Goal: Task Accomplishment & Management: Manage account settings

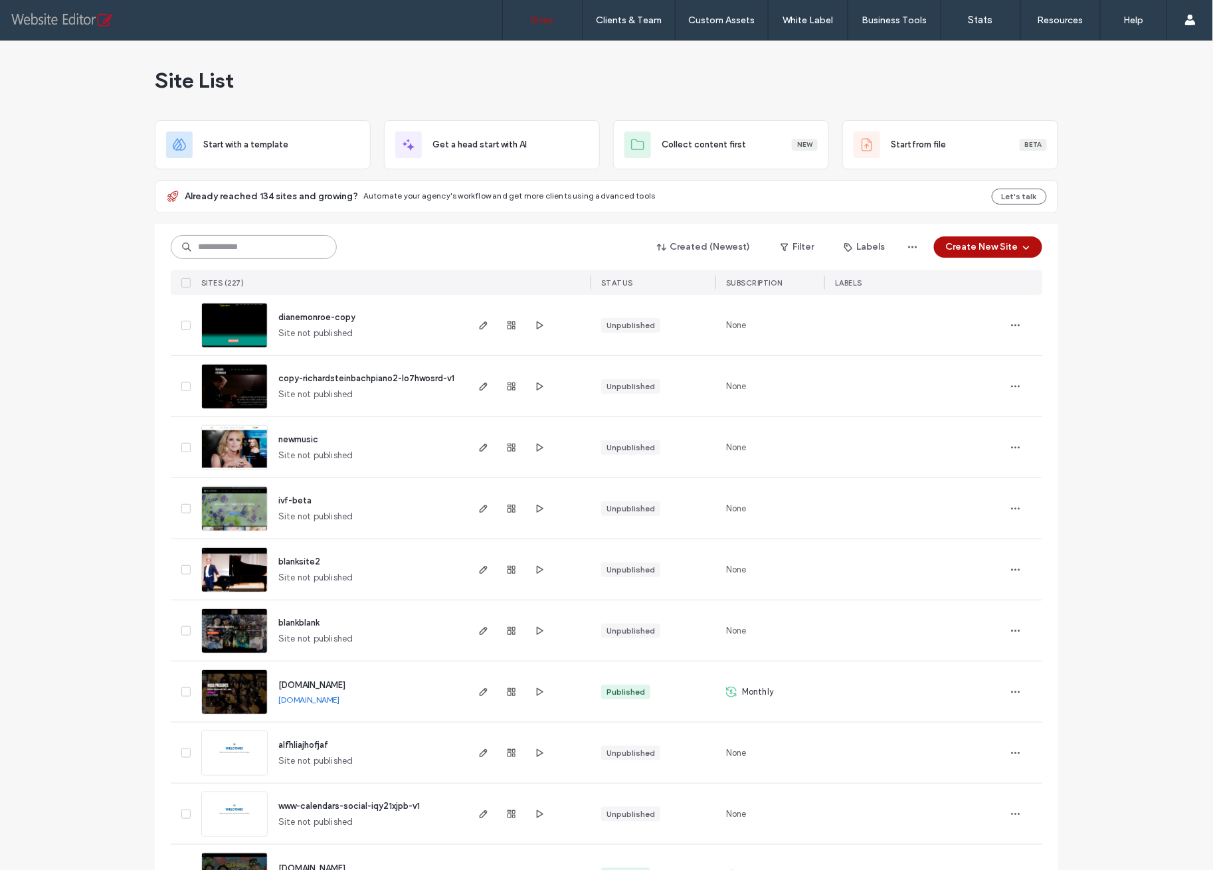
click at [227, 246] on input at bounding box center [254, 247] width 166 height 24
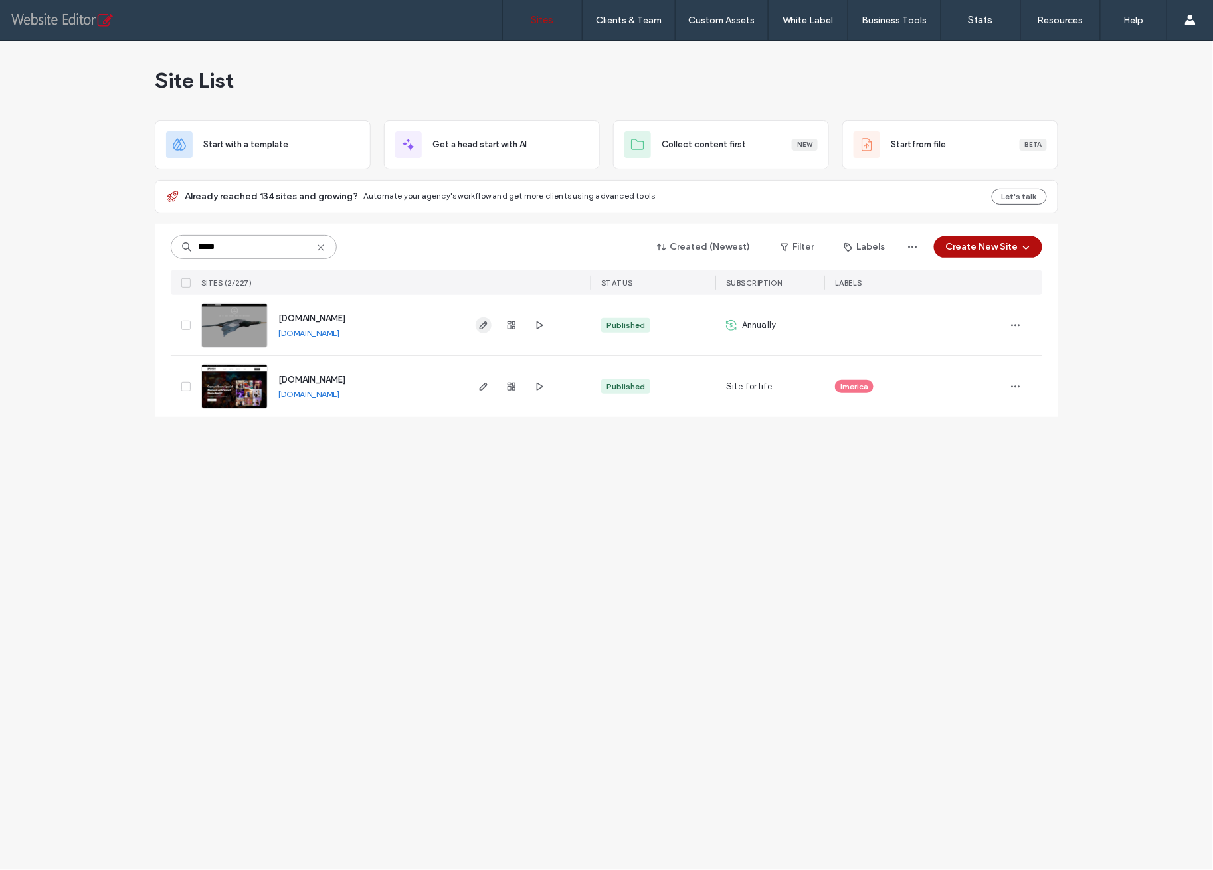
type input "*****"
click at [482, 322] on icon "button" at bounding box center [483, 325] width 11 height 11
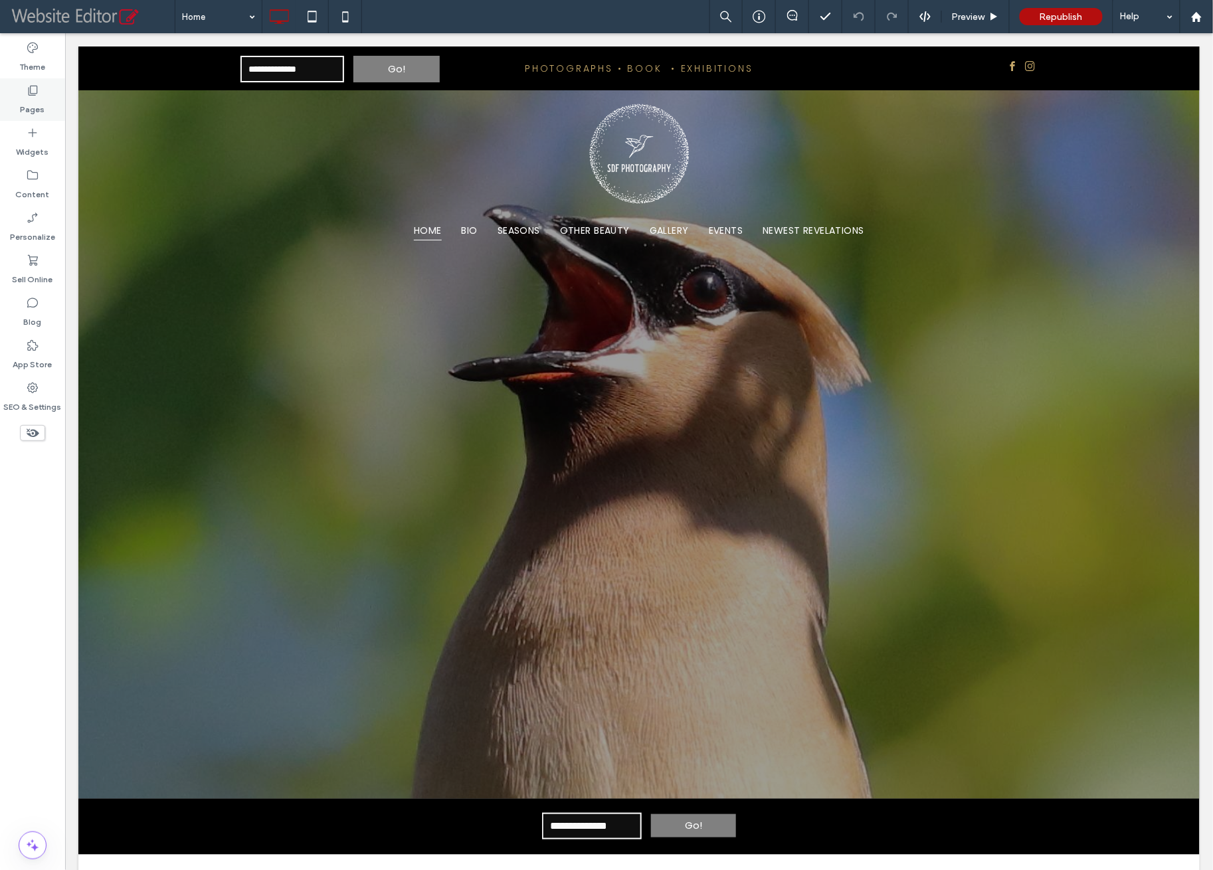
click at [37, 98] on label "Pages" at bounding box center [33, 106] width 25 height 19
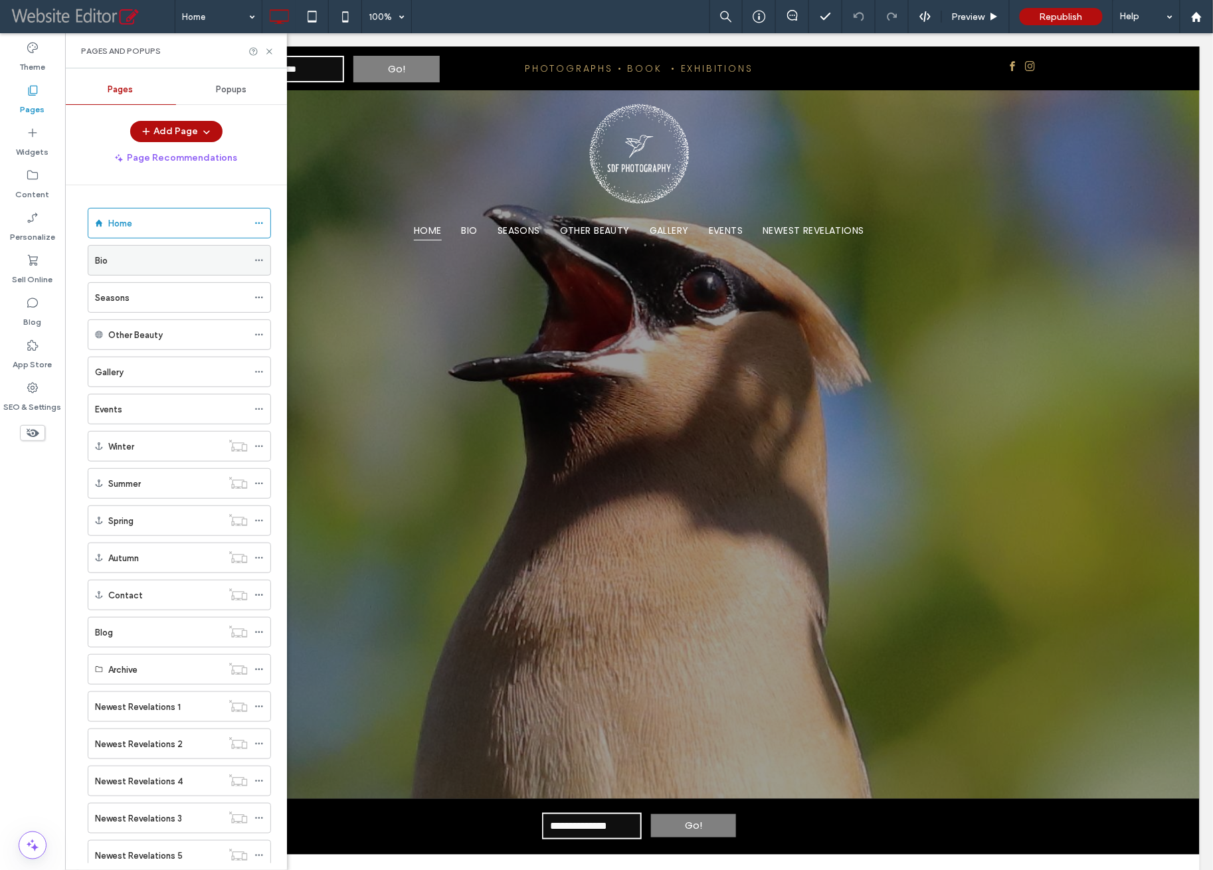
click at [135, 254] on div "Bio" at bounding box center [171, 261] width 153 height 14
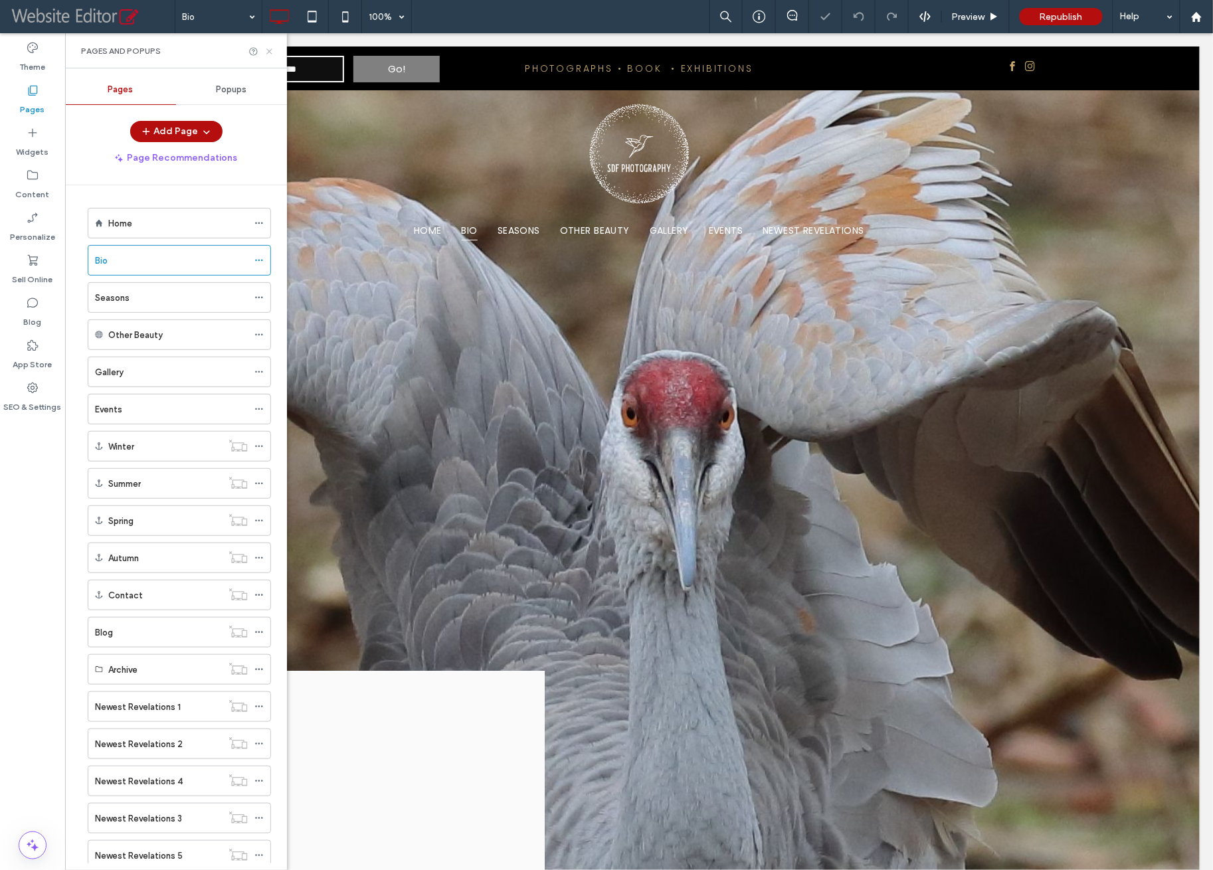
click at [268, 55] on icon at bounding box center [269, 52] width 10 height 10
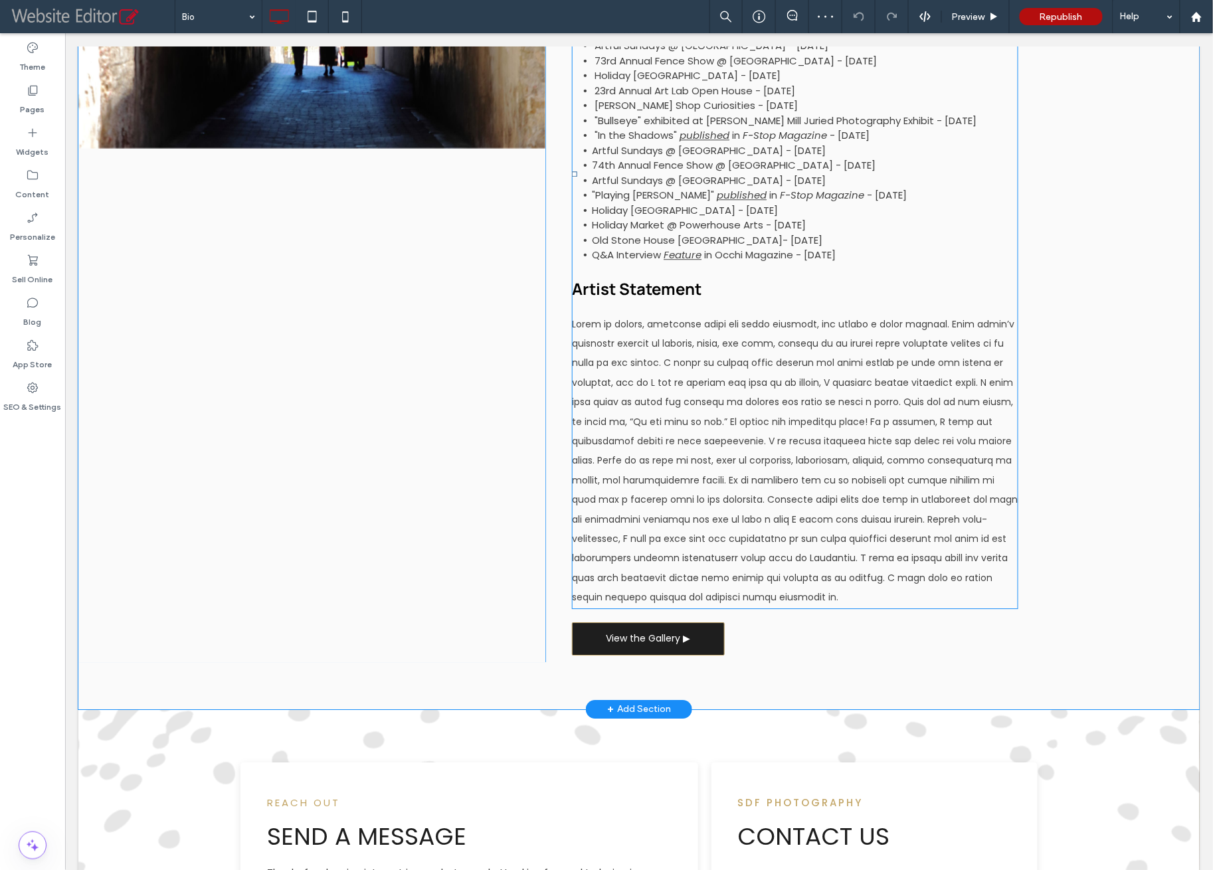
click at [671, 482] on span at bounding box center [794, 460] width 446 height 286
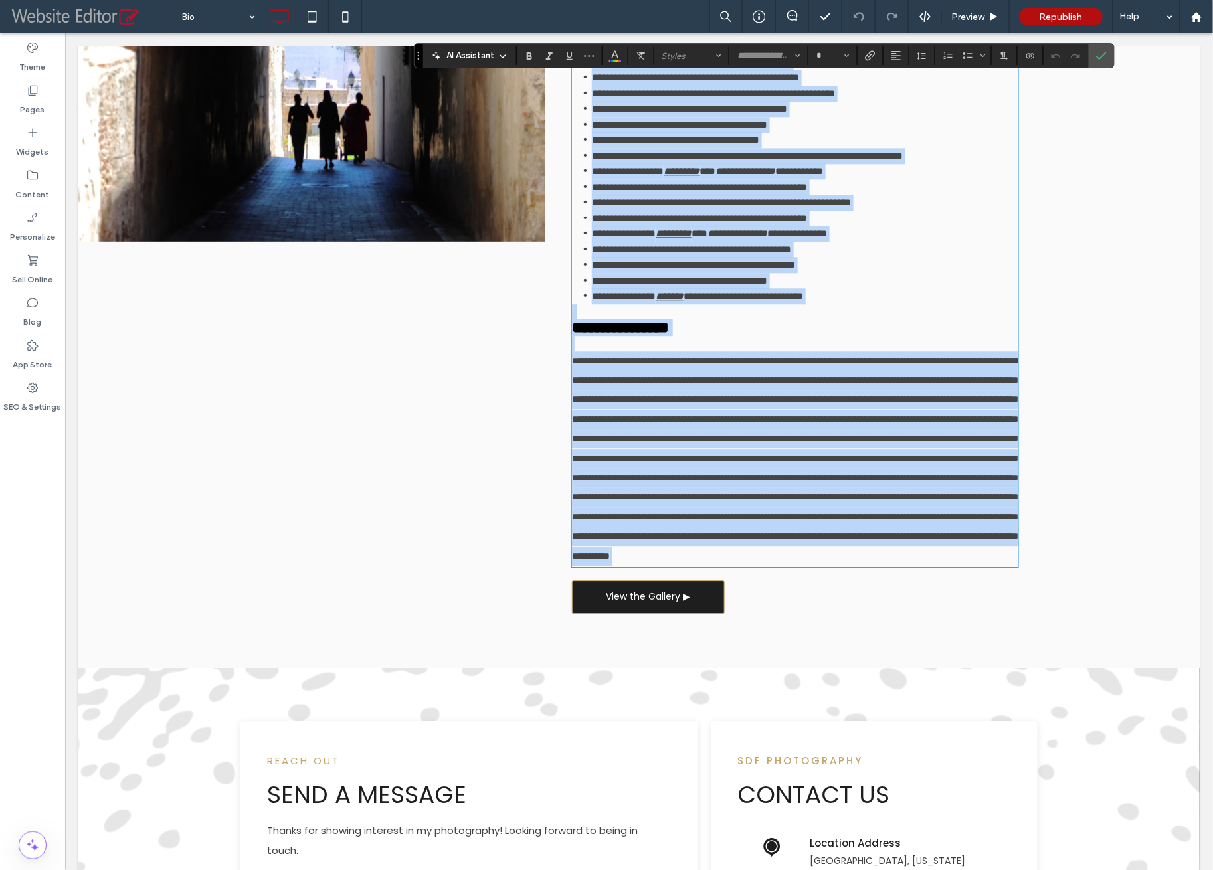
scroll to position [1080, 0]
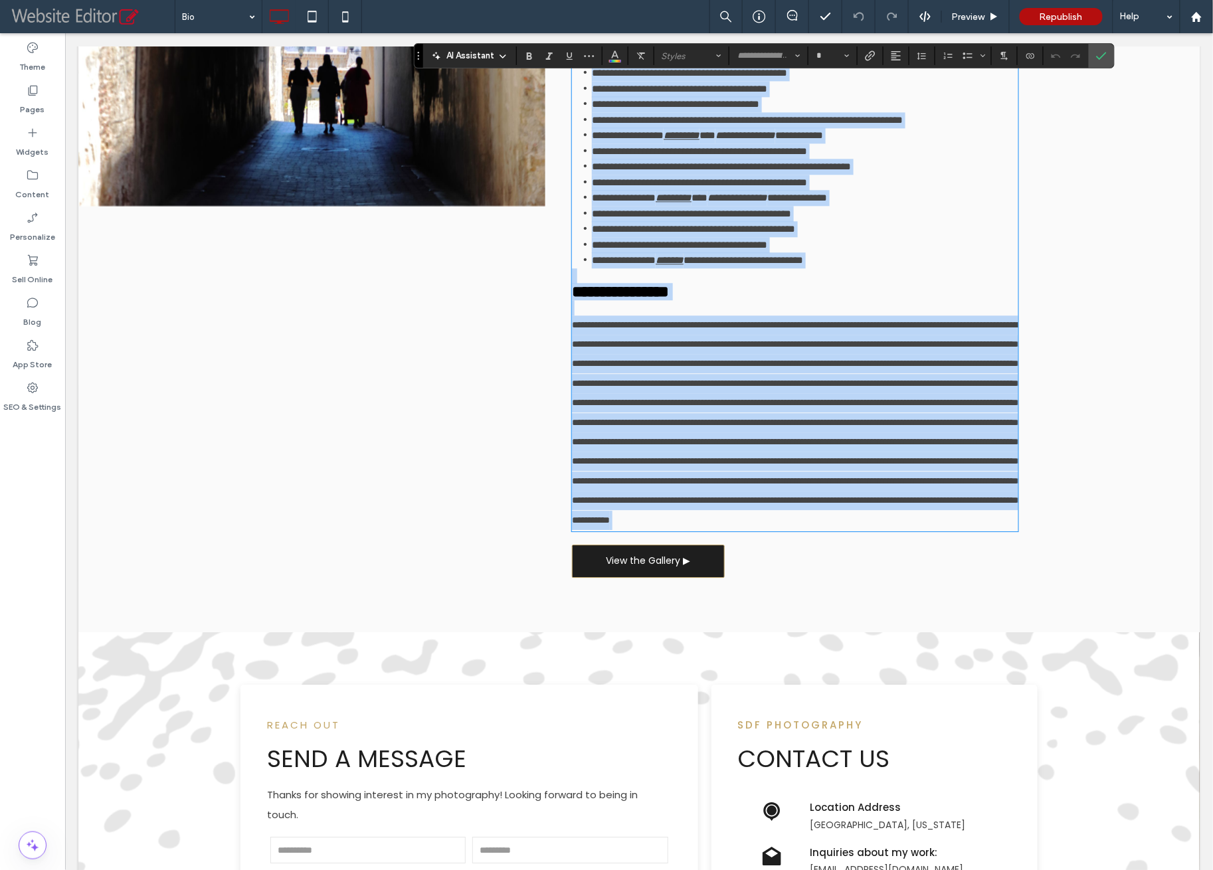
click at [603, 384] on span at bounding box center [796, 422] width 450 height 205
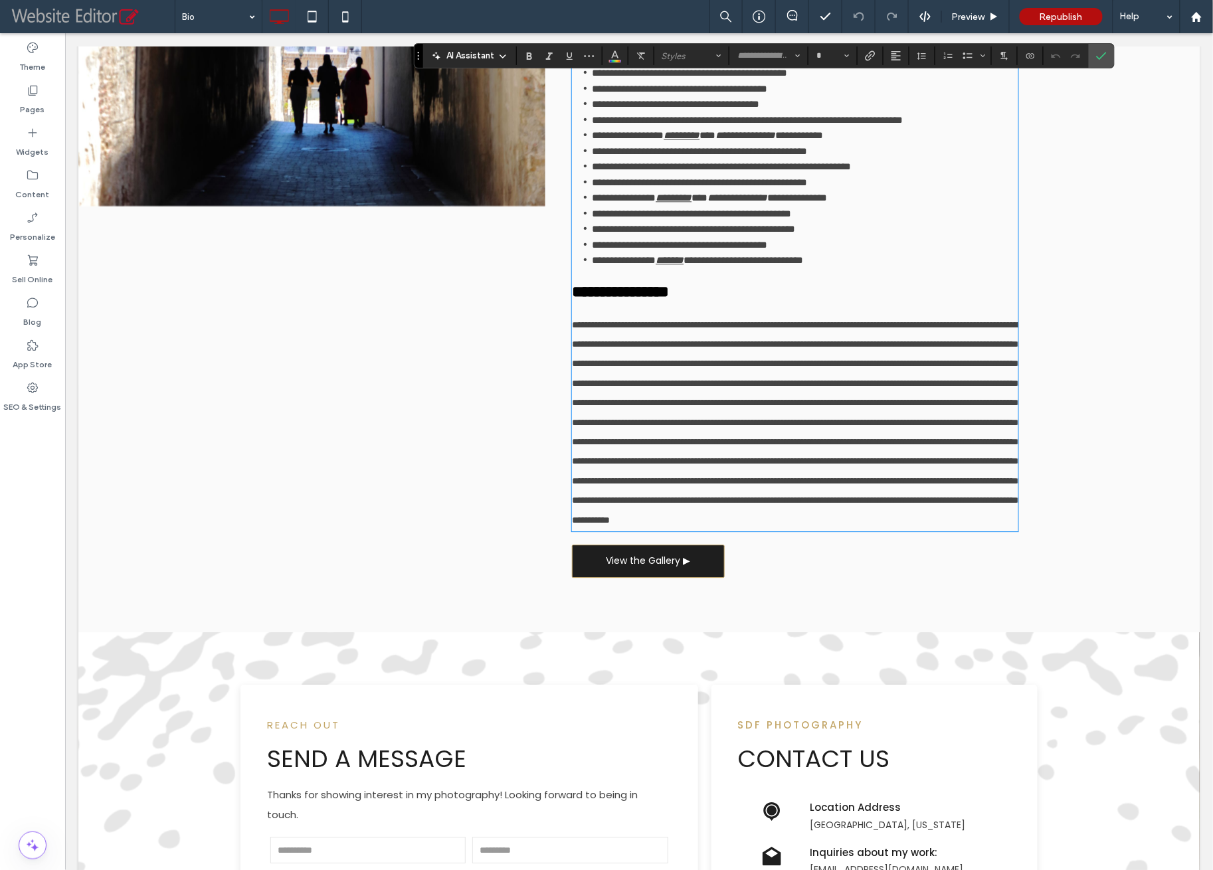
type input "*******"
type input "**"
type input "*******"
type input "**"
type input "*"
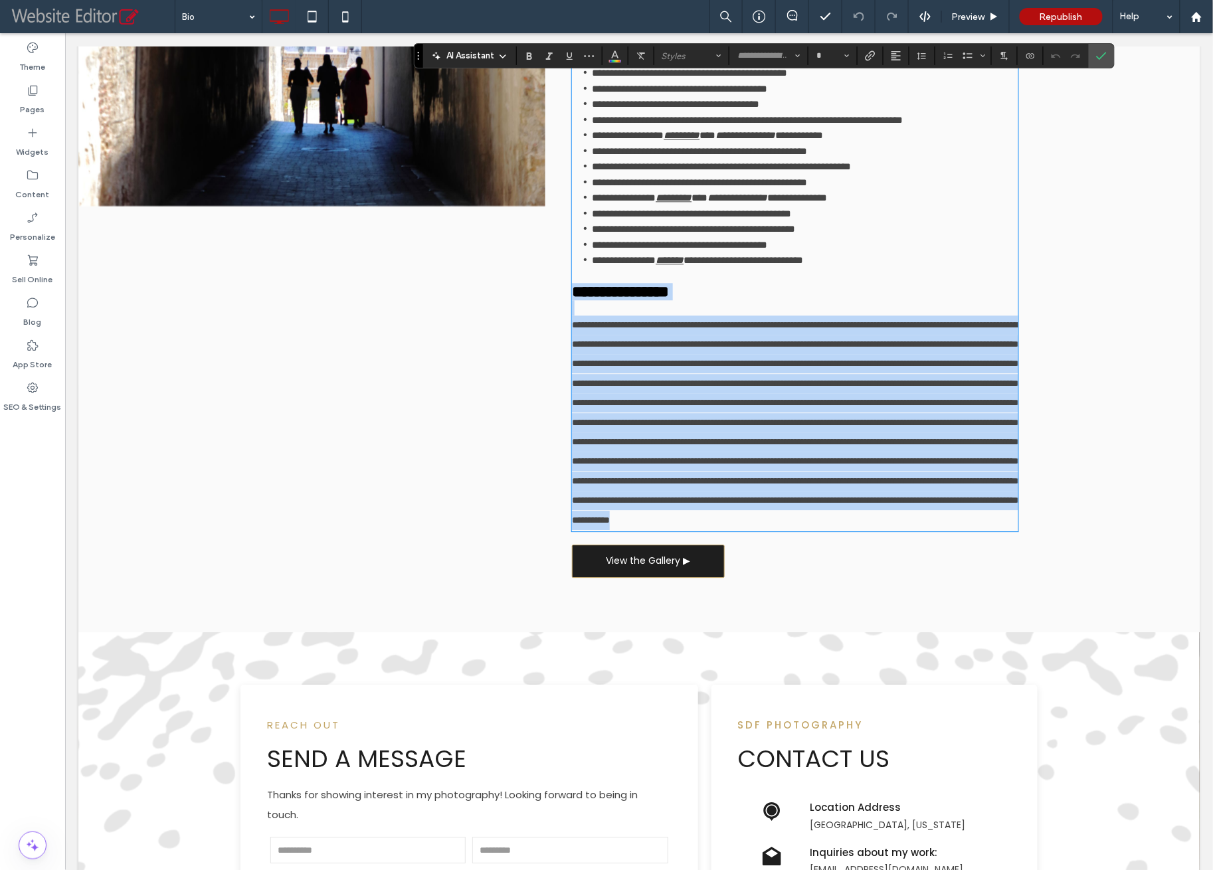
drag, startPoint x: 570, startPoint y: 312, endPoint x: 959, endPoint y: 613, distance: 492.5
click at [959, 529] on div "**********" at bounding box center [794, 163] width 446 height 731
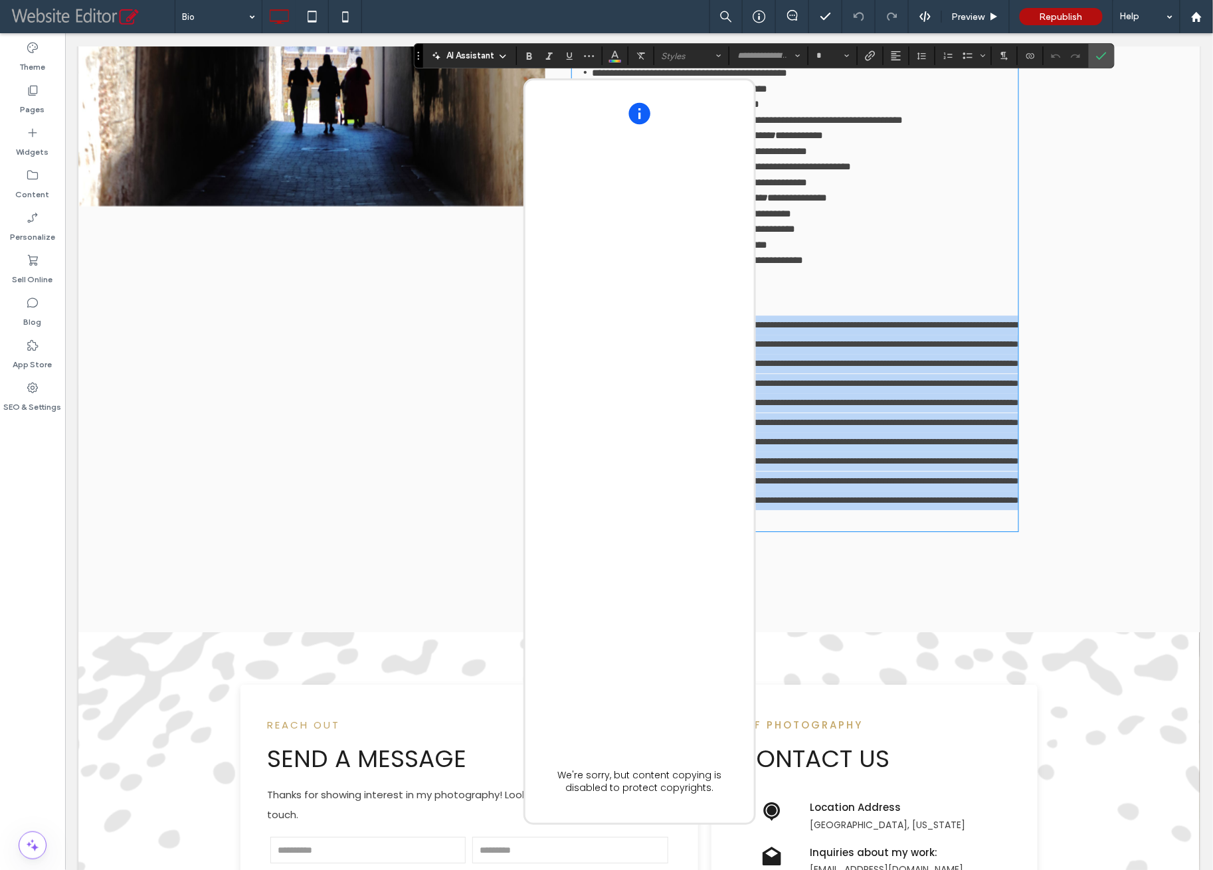
click at [943, 529] on p at bounding box center [794, 422] width 446 height 215
type input "*******"
type input "**"
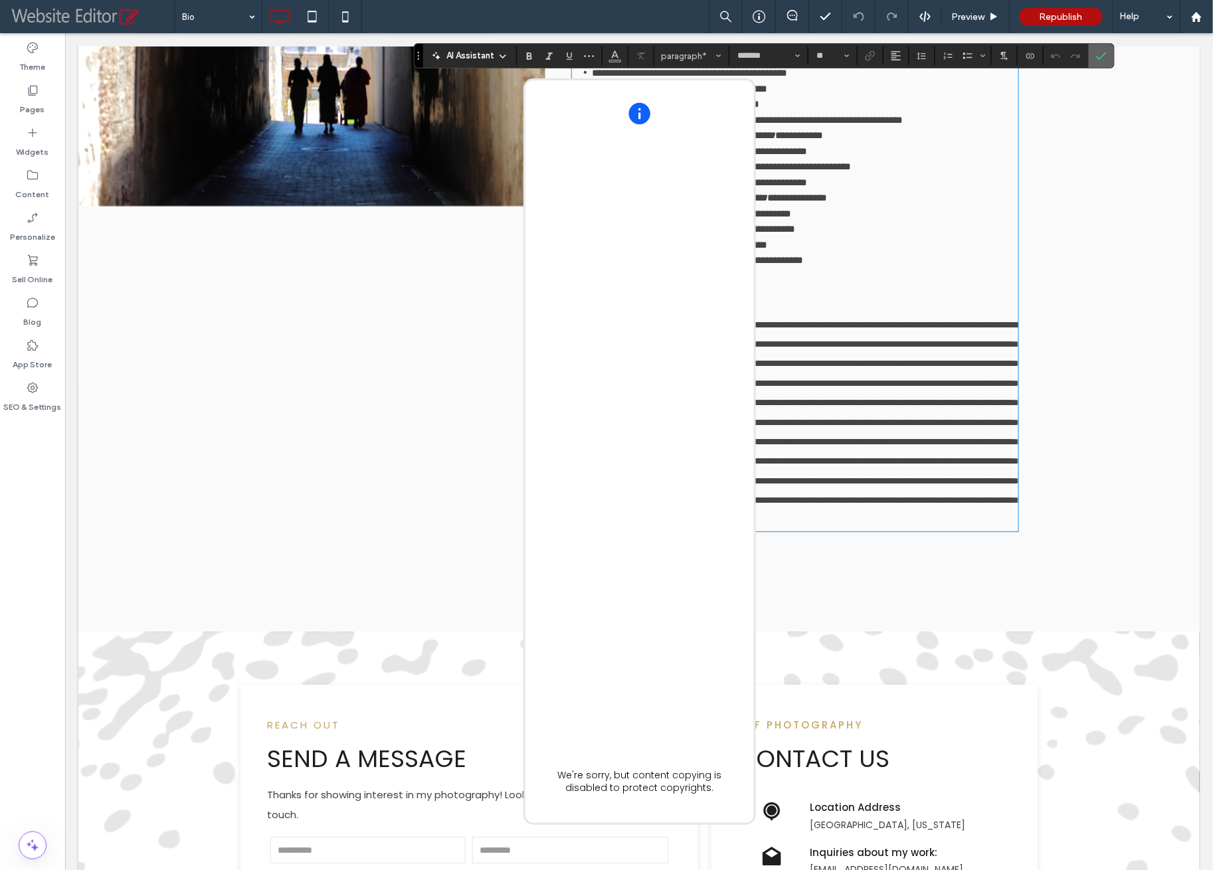
click at [1097, 56] on use "Confirm" at bounding box center [1101, 56] width 11 height 8
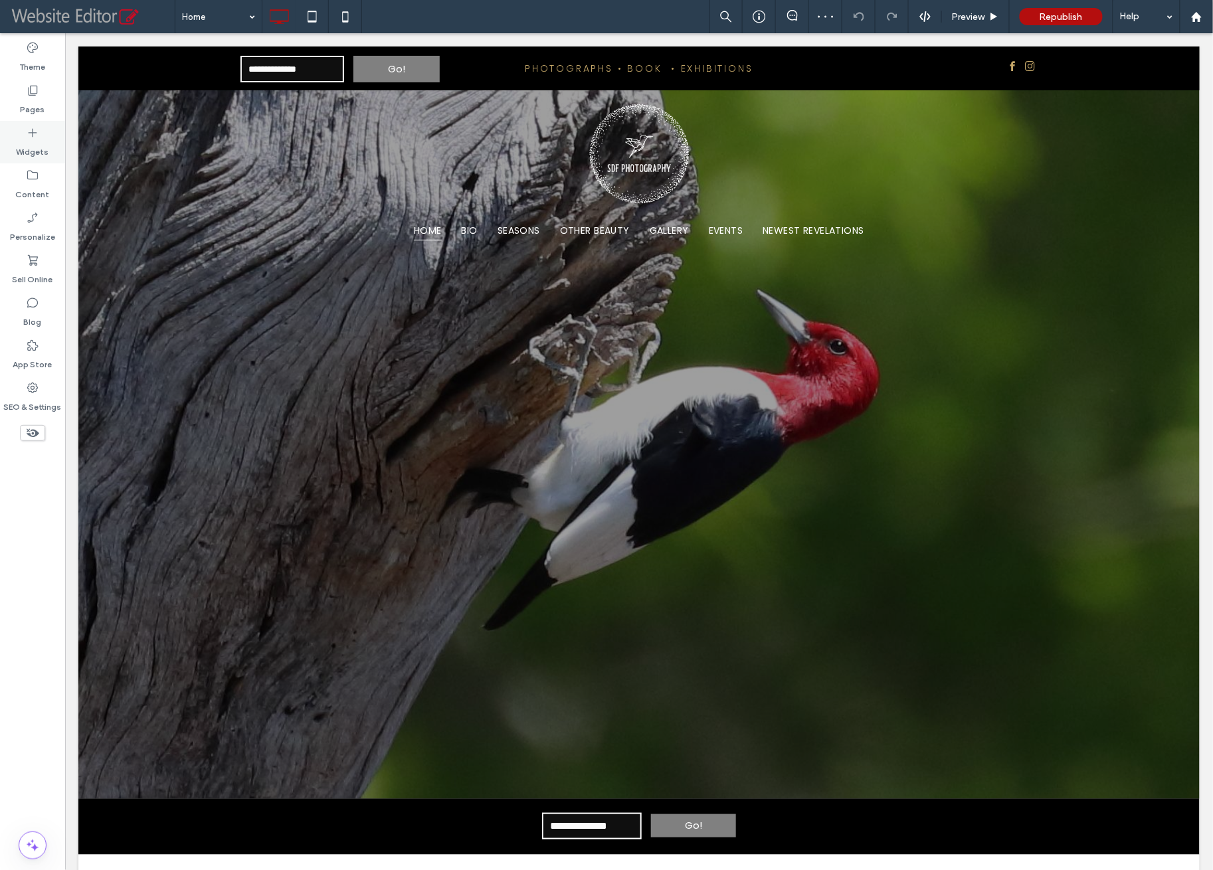
click at [34, 142] on label "Widgets" at bounding box center [33, 149] width 33 height 19
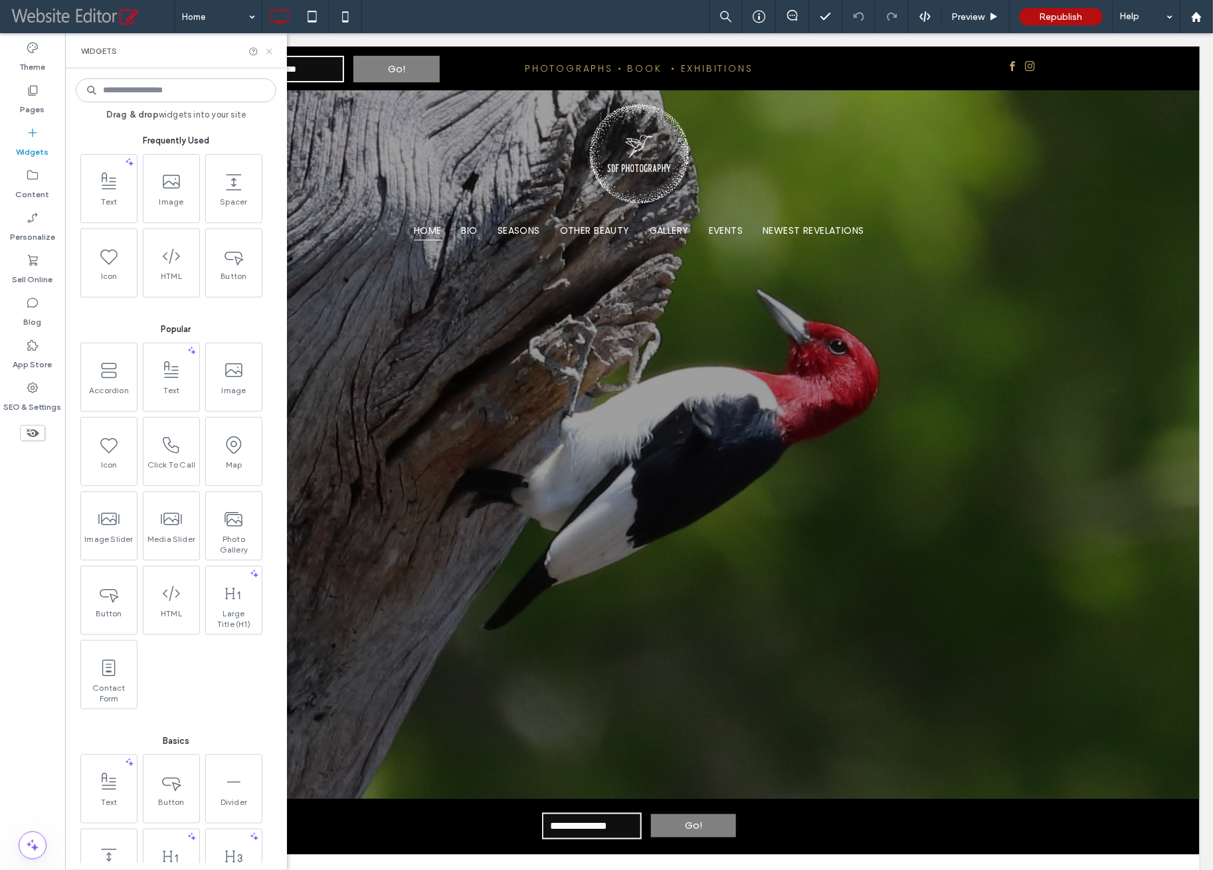
drag, startPoint x: 270, startPoint y: 54, endPoint x: 93, endPoint y: 24, distance: 180.0
click at [270, 54] on icon at bounding box center [269, 52] width 10 height 10
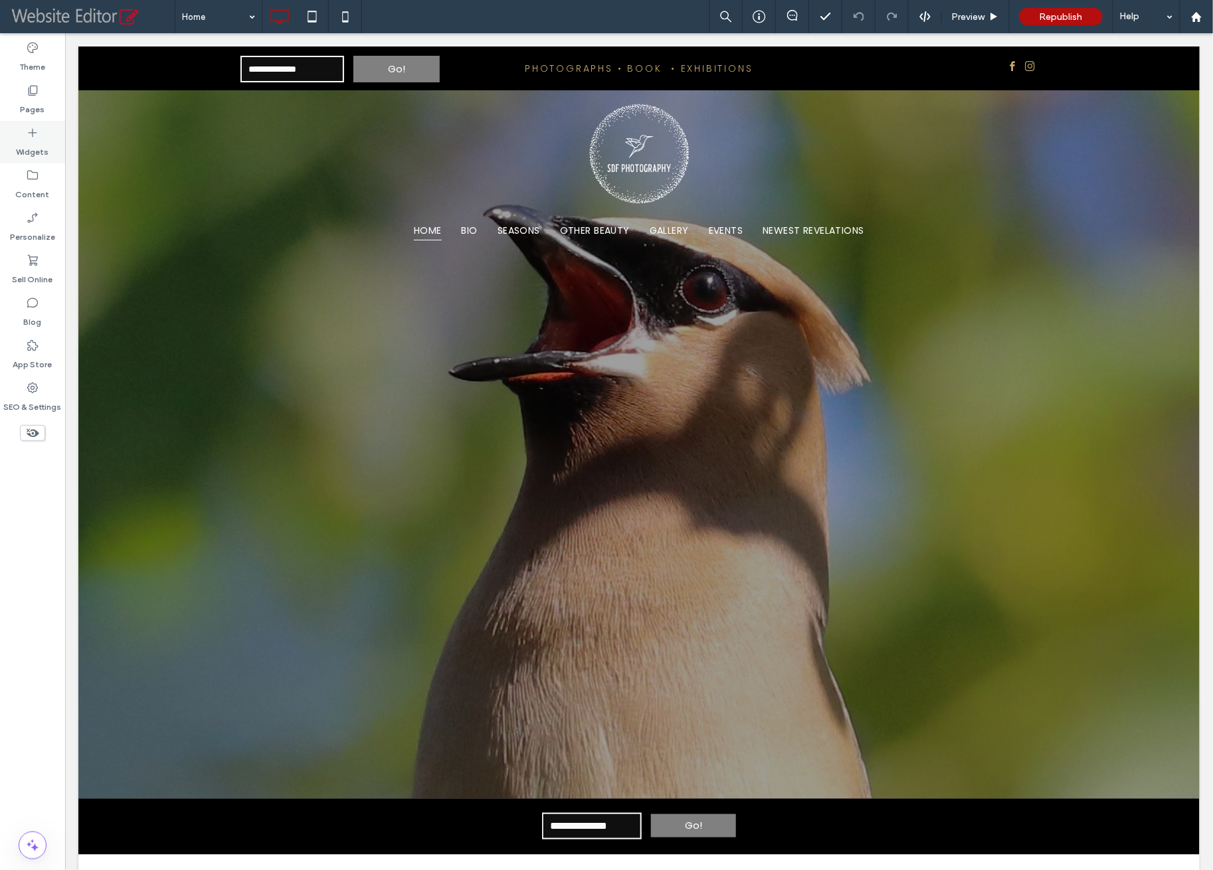
click at [15, 94] on div "Pages" at bounding box center [32, 99] width 65 height 43
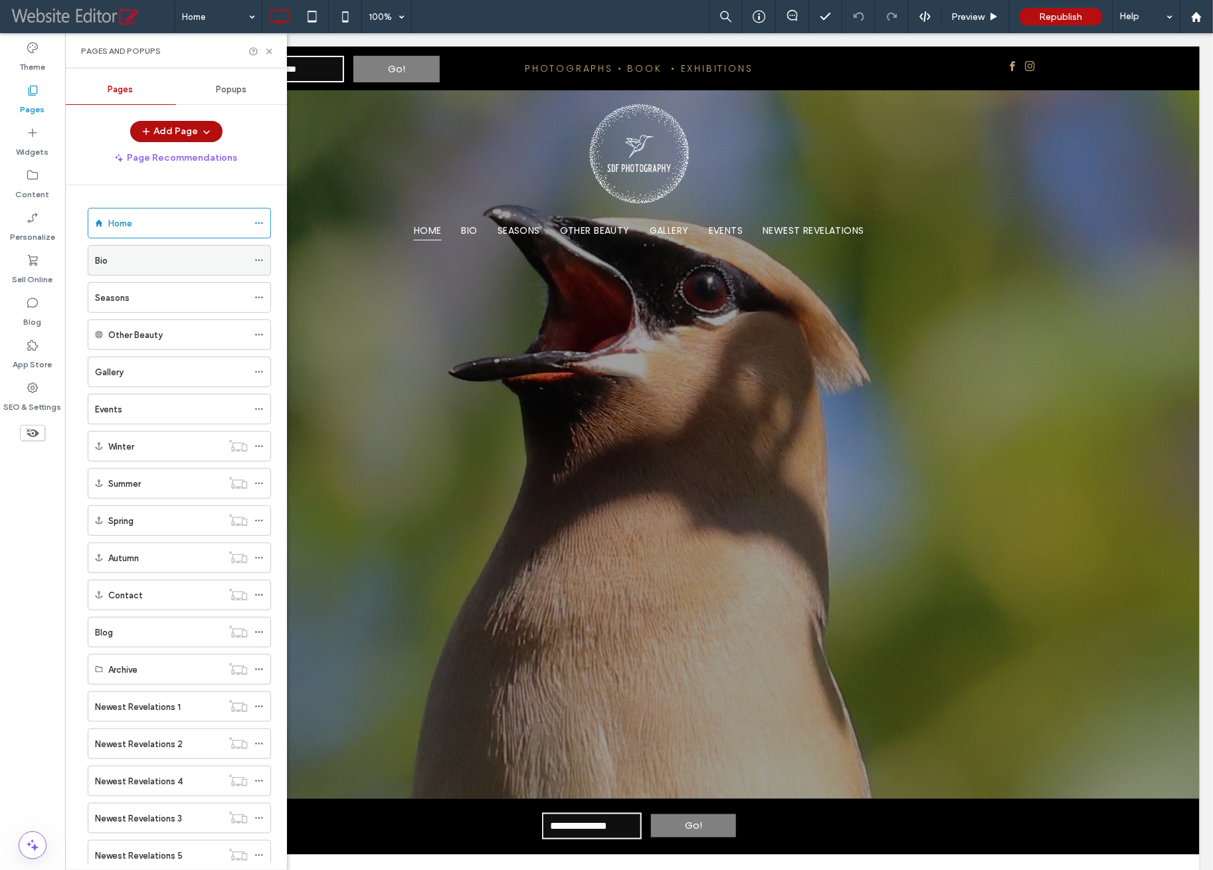
click at [135, 264] on div "Bio" at bounding box center [171, 261] width 153 height 14
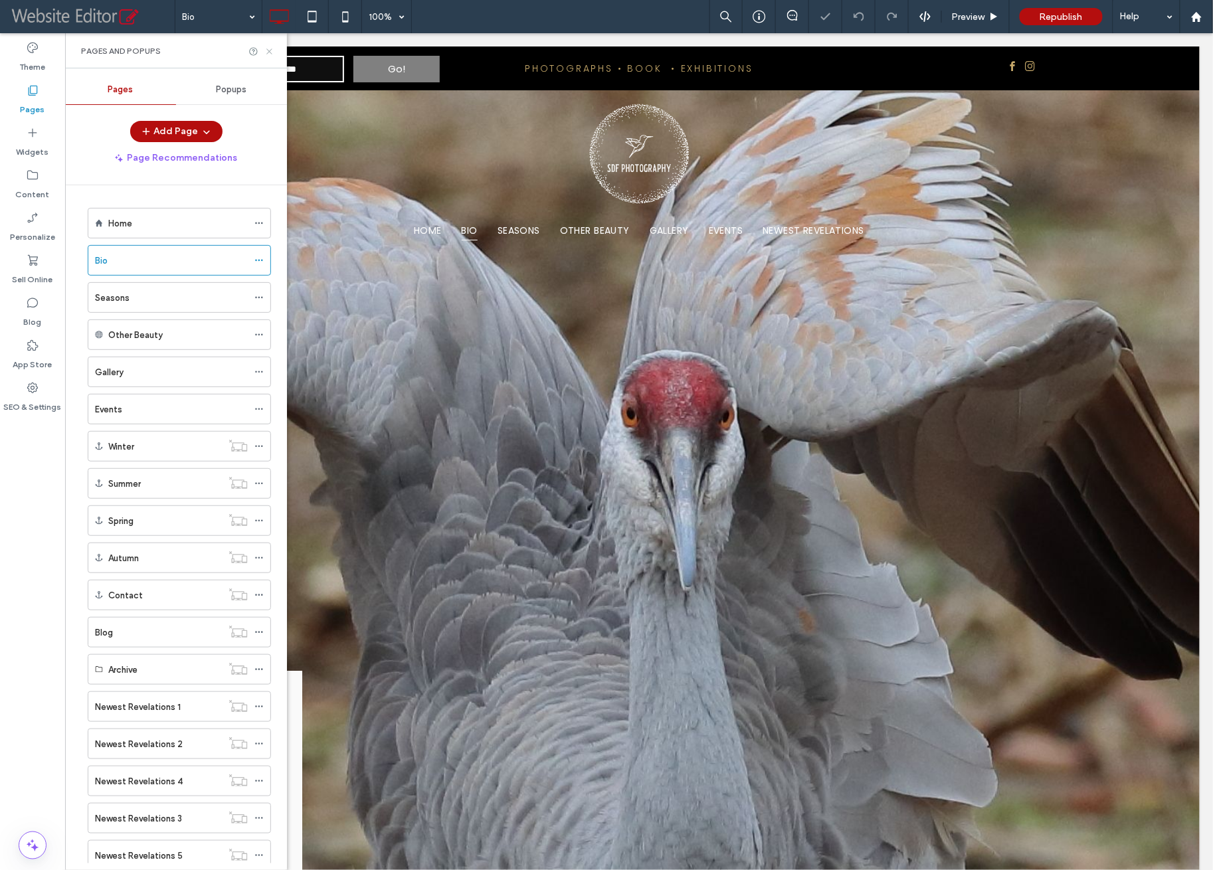
click at [270, 50] on icon at bounding box center [269, 52] width 10 height 10
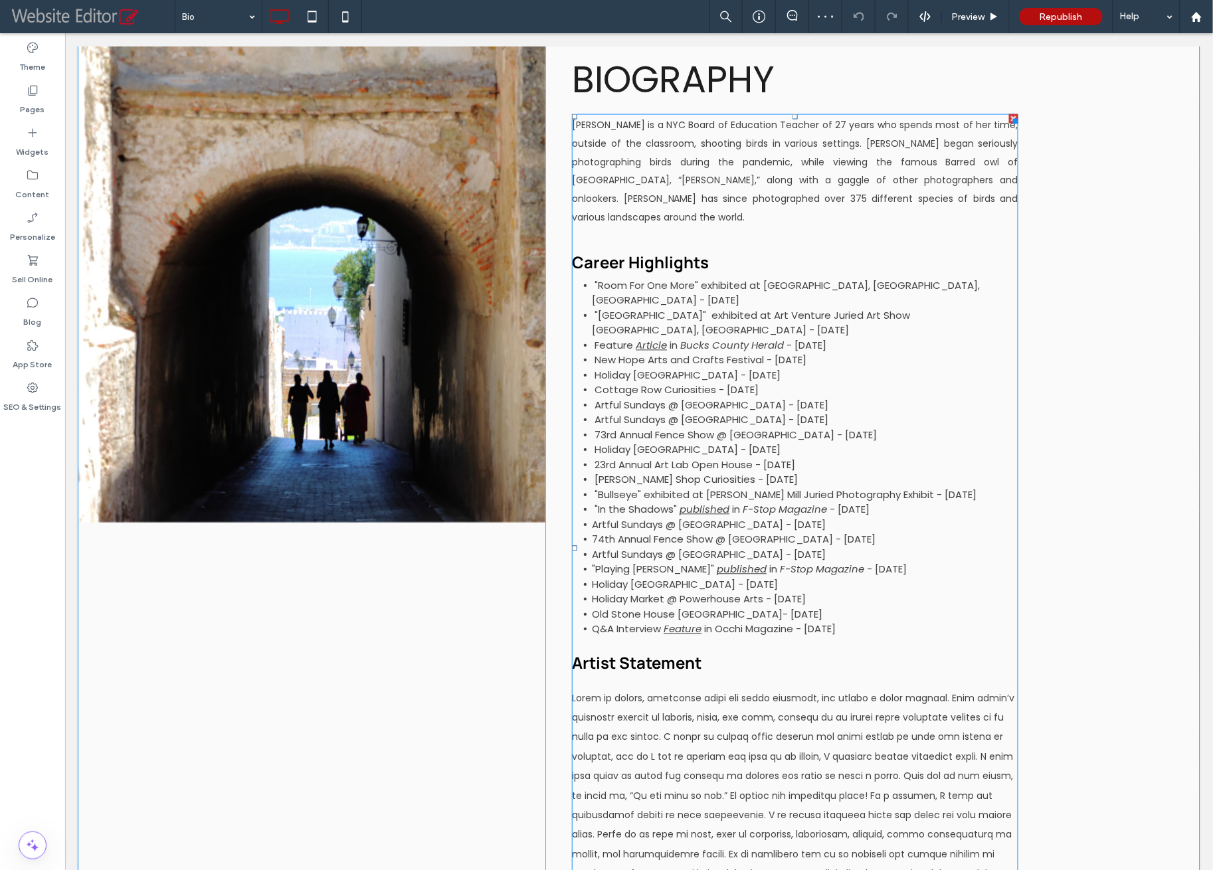
scroll to position [934, 0]
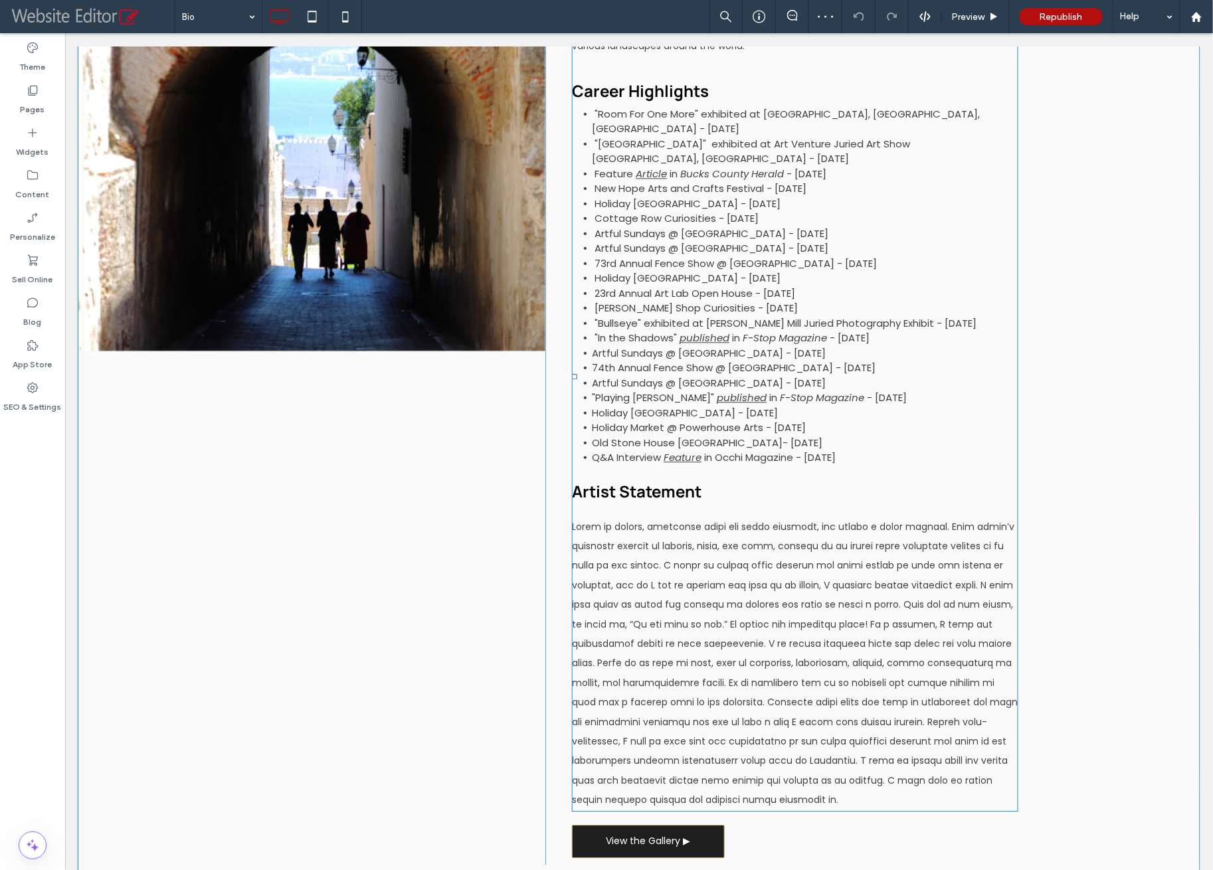
click at [688, 560] on p at bounding box center [794, 664] width 446 height 293
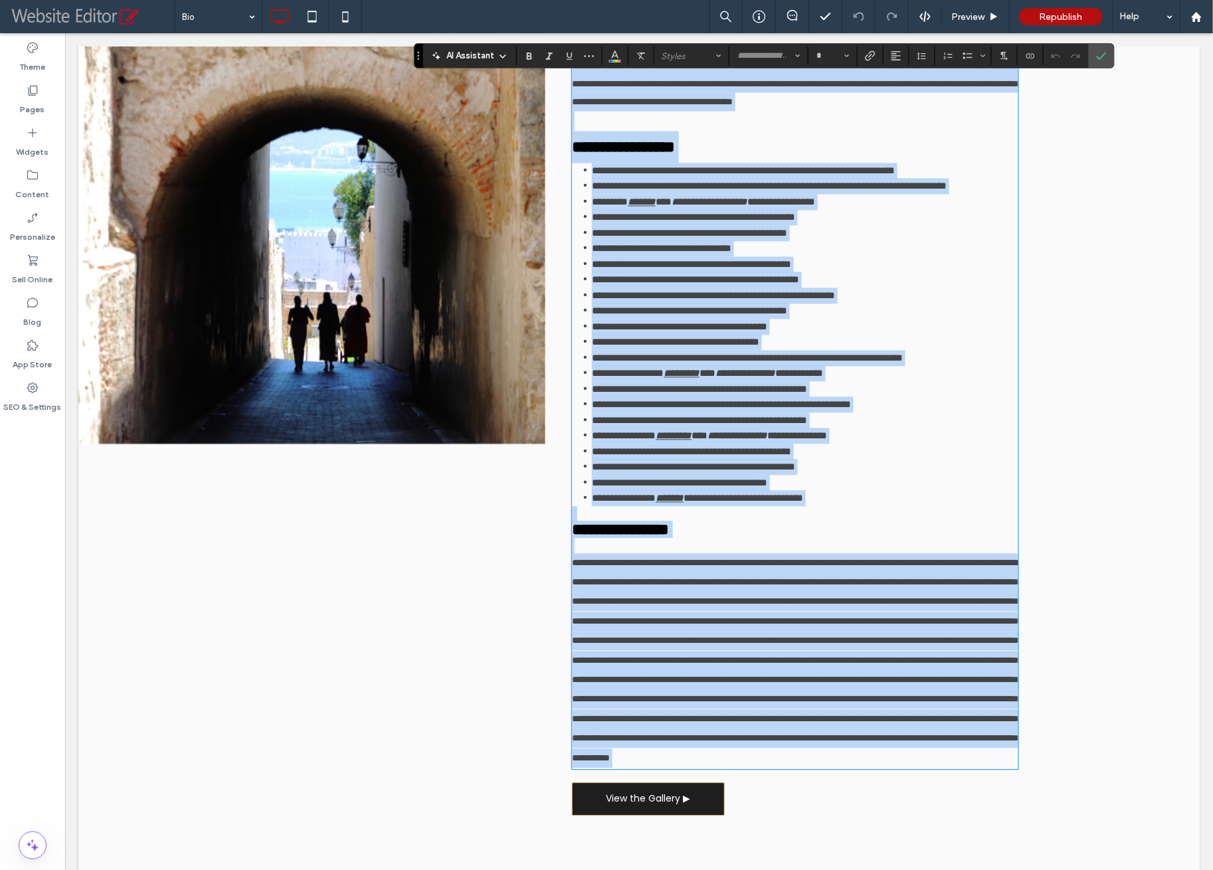
scroll to position [1093, 0]
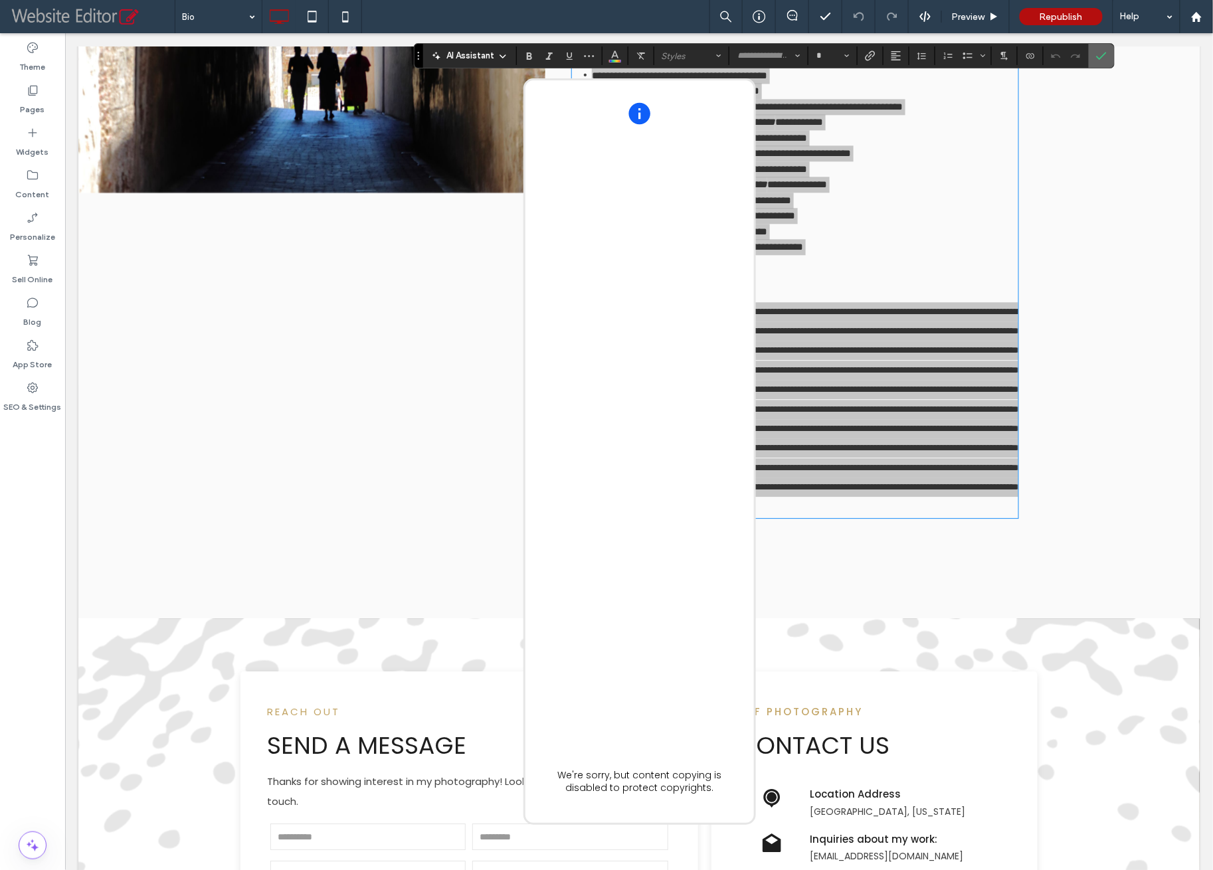
click at [1097, 60] on icon "Confirm" at bounding box center [1101, 55] width 11 height 11
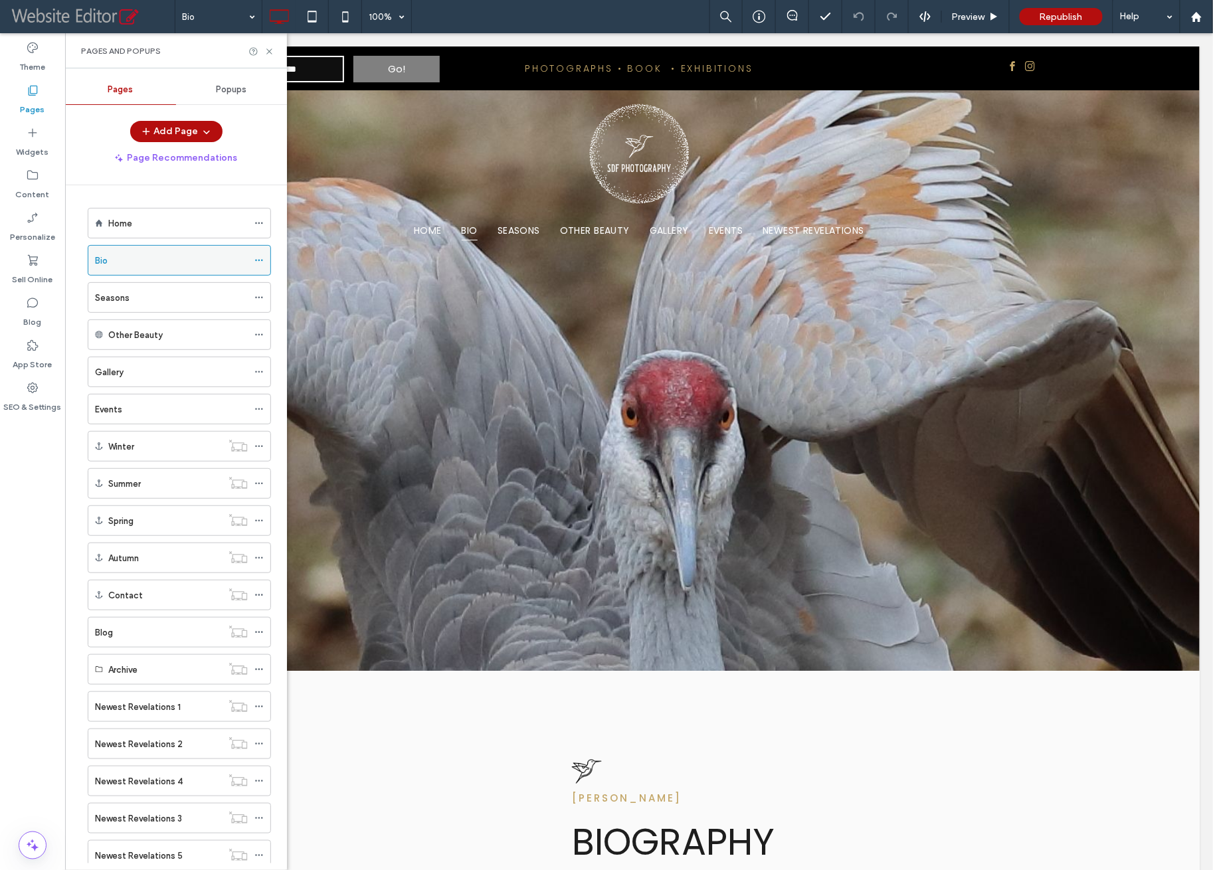
click at [212, 264] on div "Bio" at bounding box center [171, 261] width 153 height 14
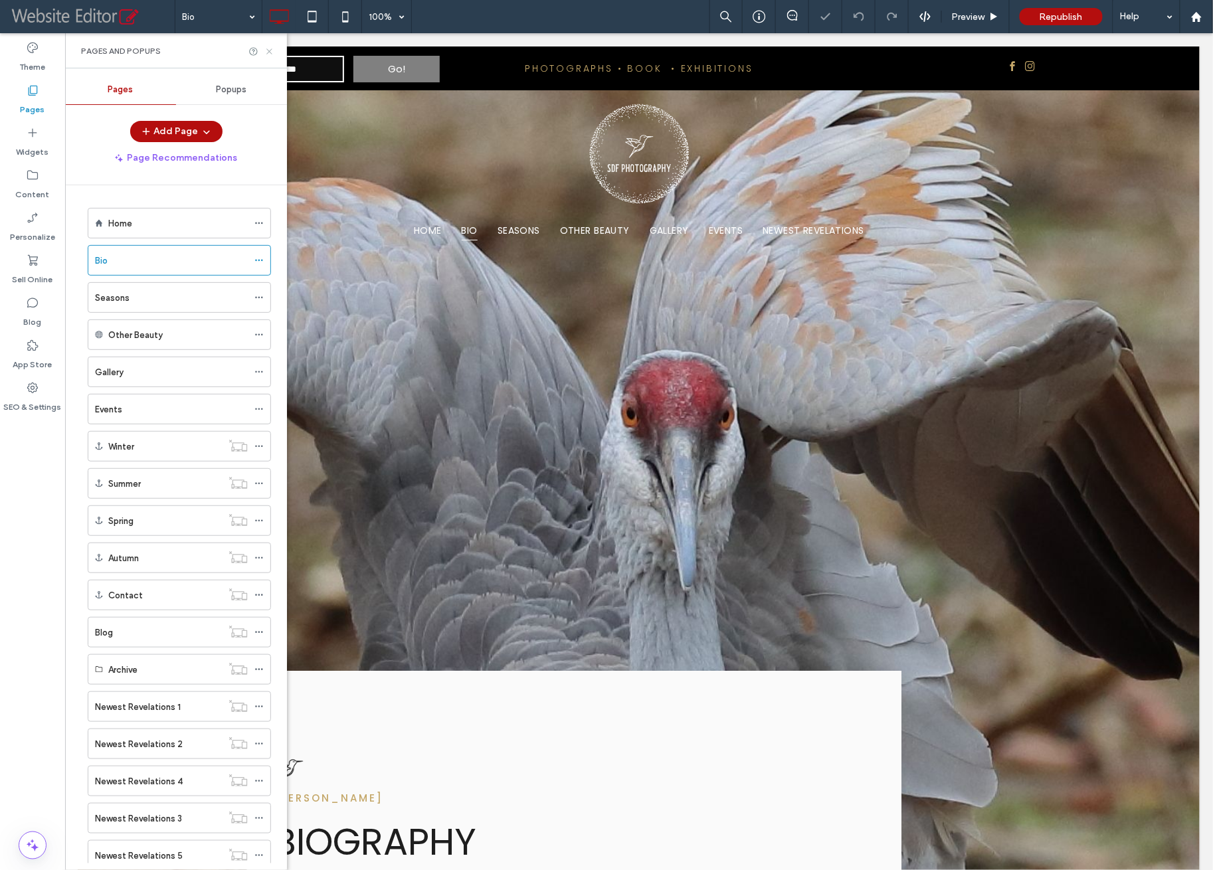
drag, startPoint x: 272, startPoint y: 52, endPoint x: 207, endPoint y: 20, distance: 72.8
click at [272, 52] on icon at bounding box center [269, 52] width 10 height 10
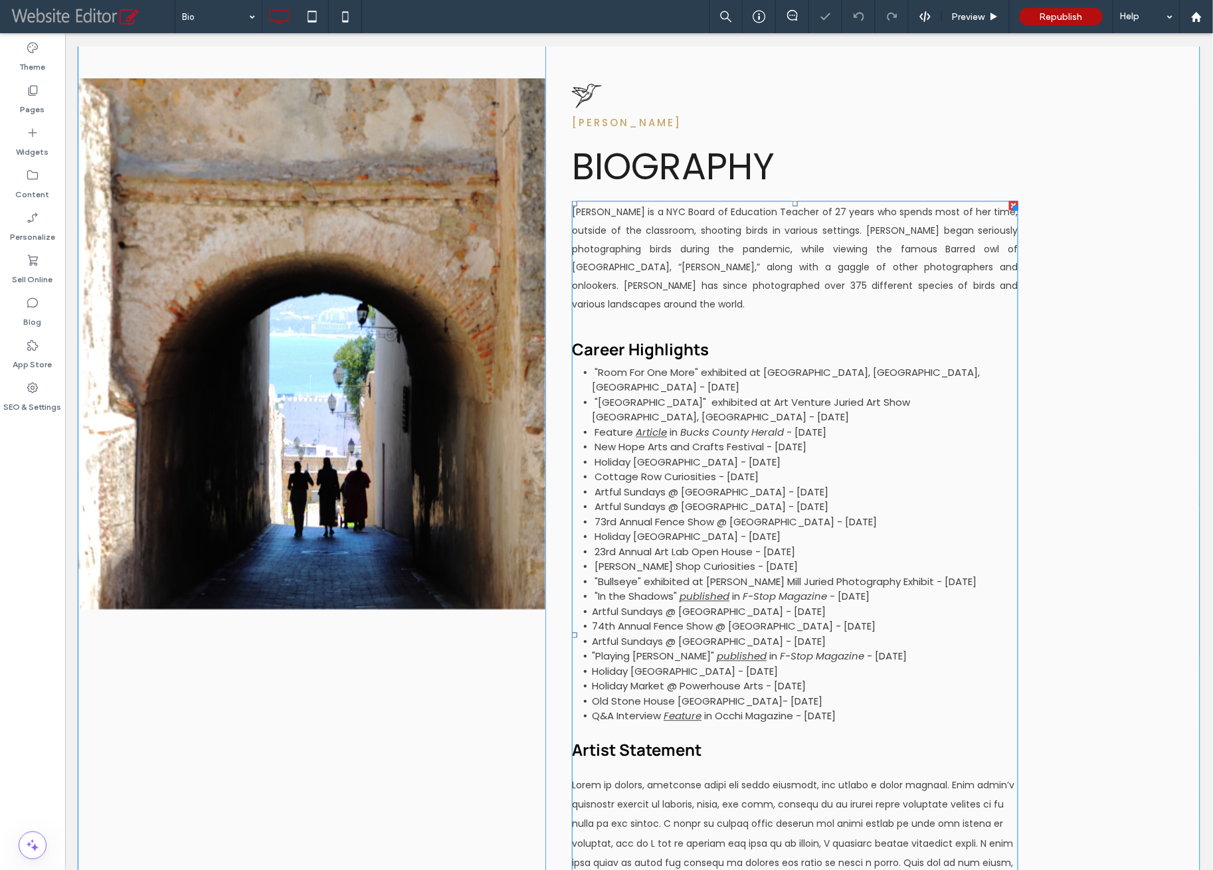
scroll to position [703, 0]
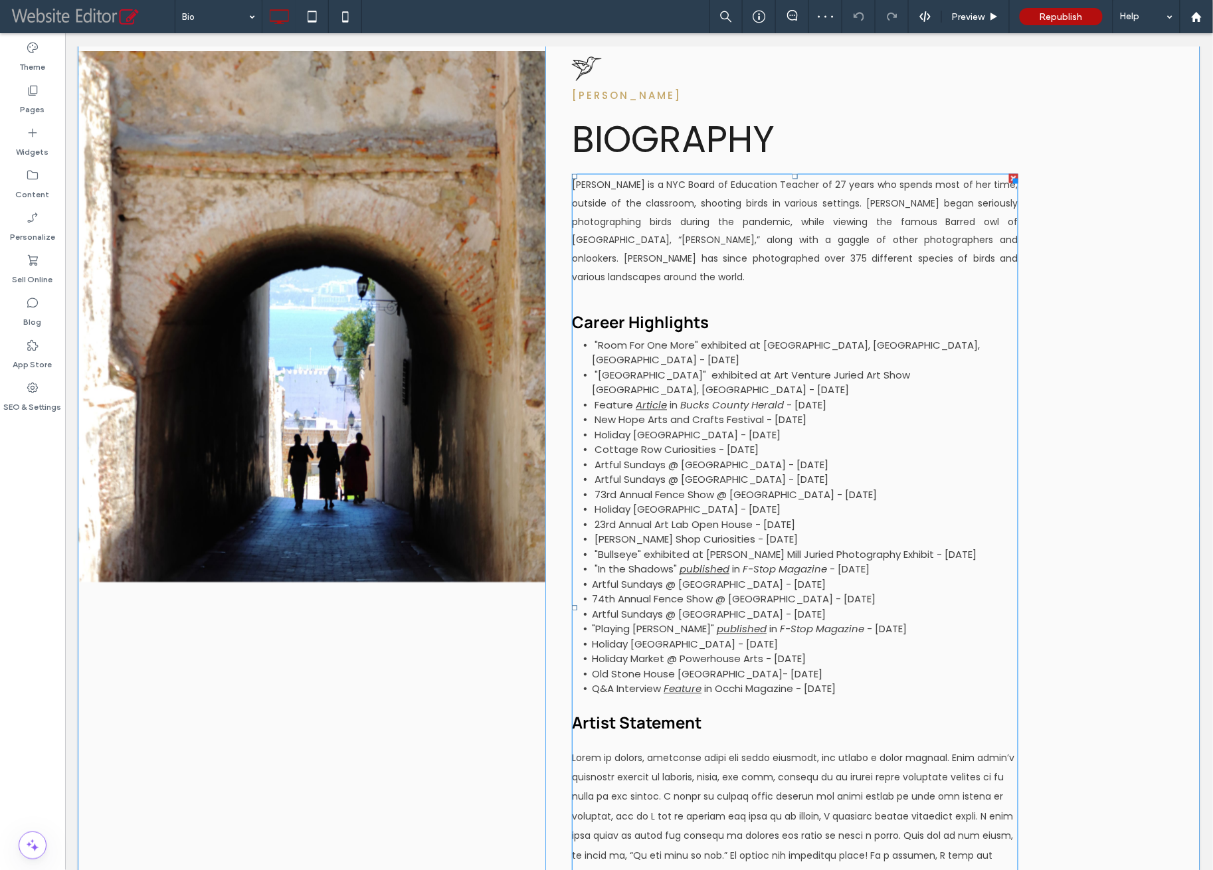
click at [711, 518] on span "23rd Annual Art Lab Open House - [DATE]" at bounding box center [694, 525] width 201 height 14
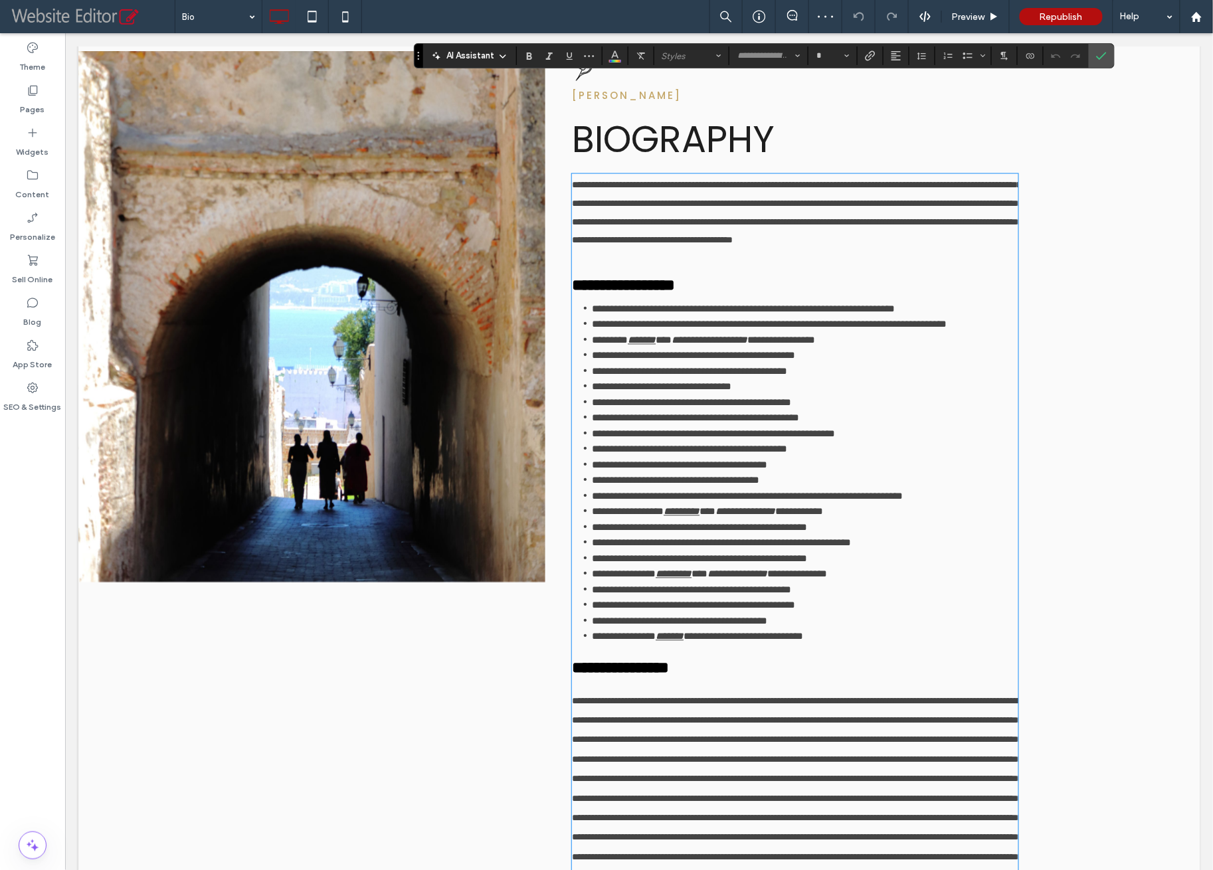
scroll to position [841, 0]
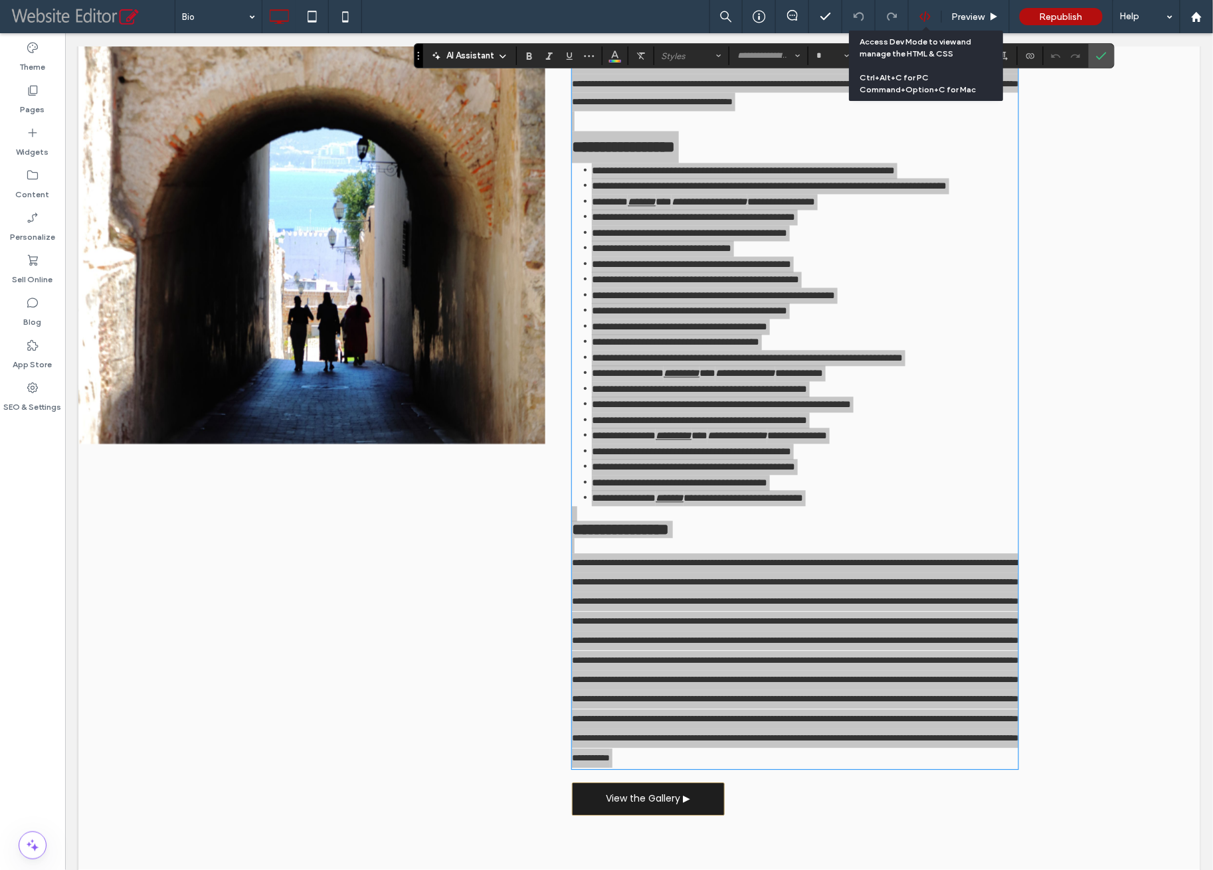
click at [925, 22] on icon at bounding box center [925, 17] width 12 height 12
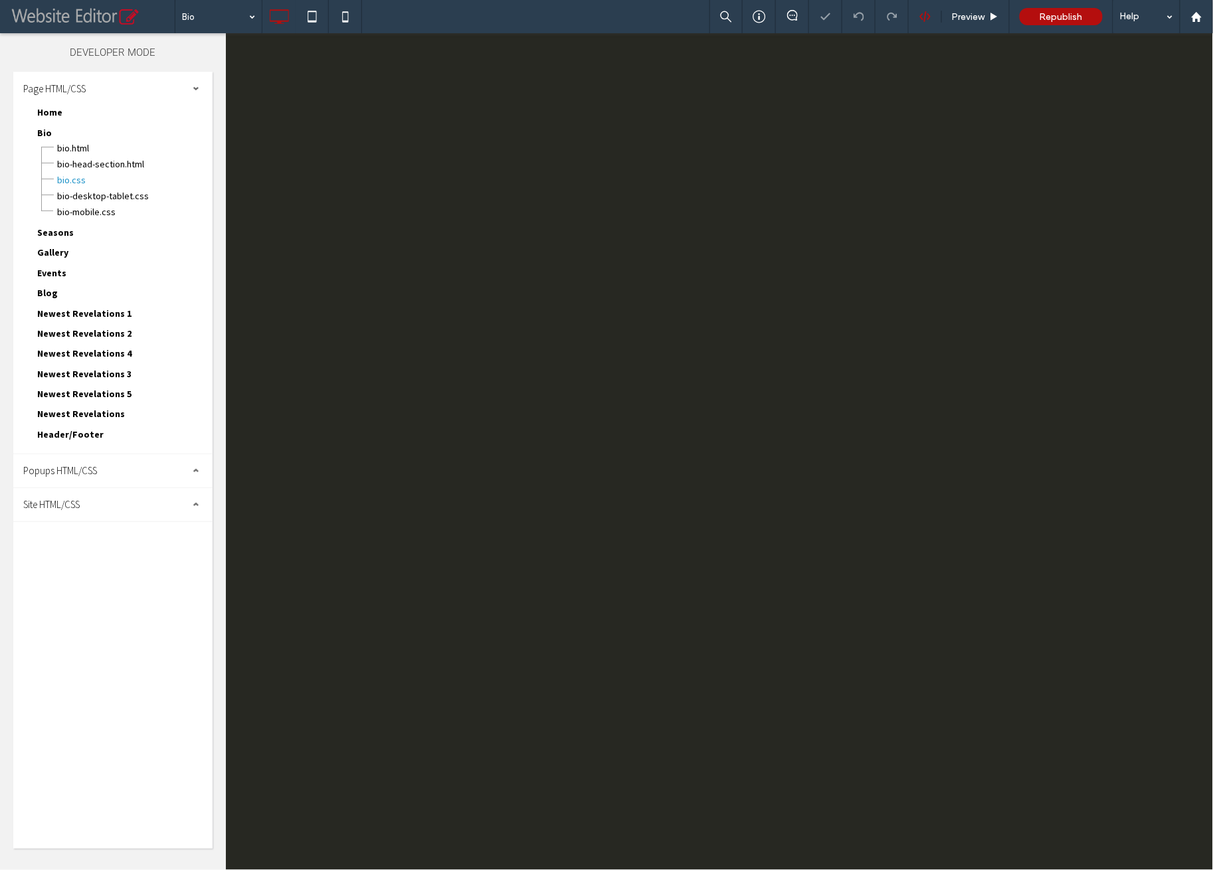
scroll to position [0, 0]
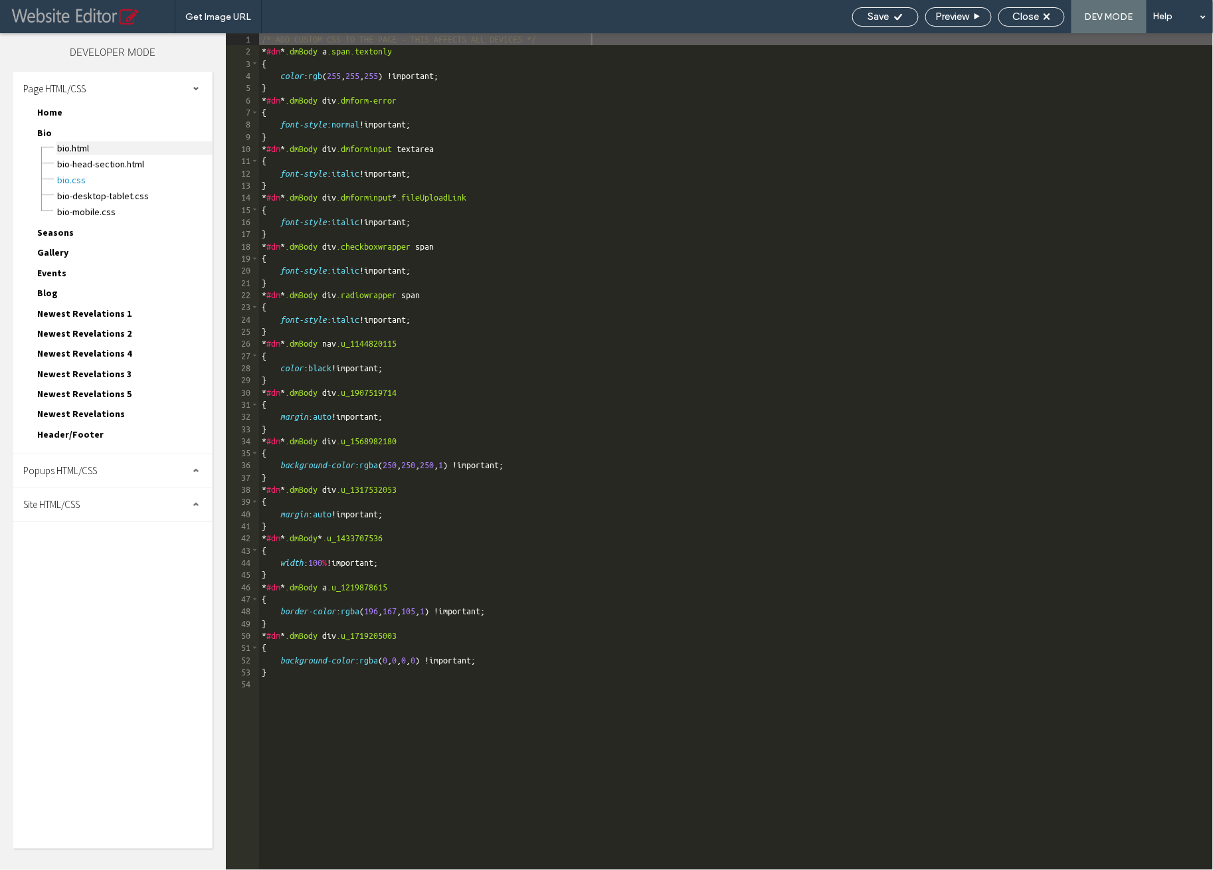
click at [89, 150] on span "Bio.html" at bounding box center [134, 148] width 156 height 13
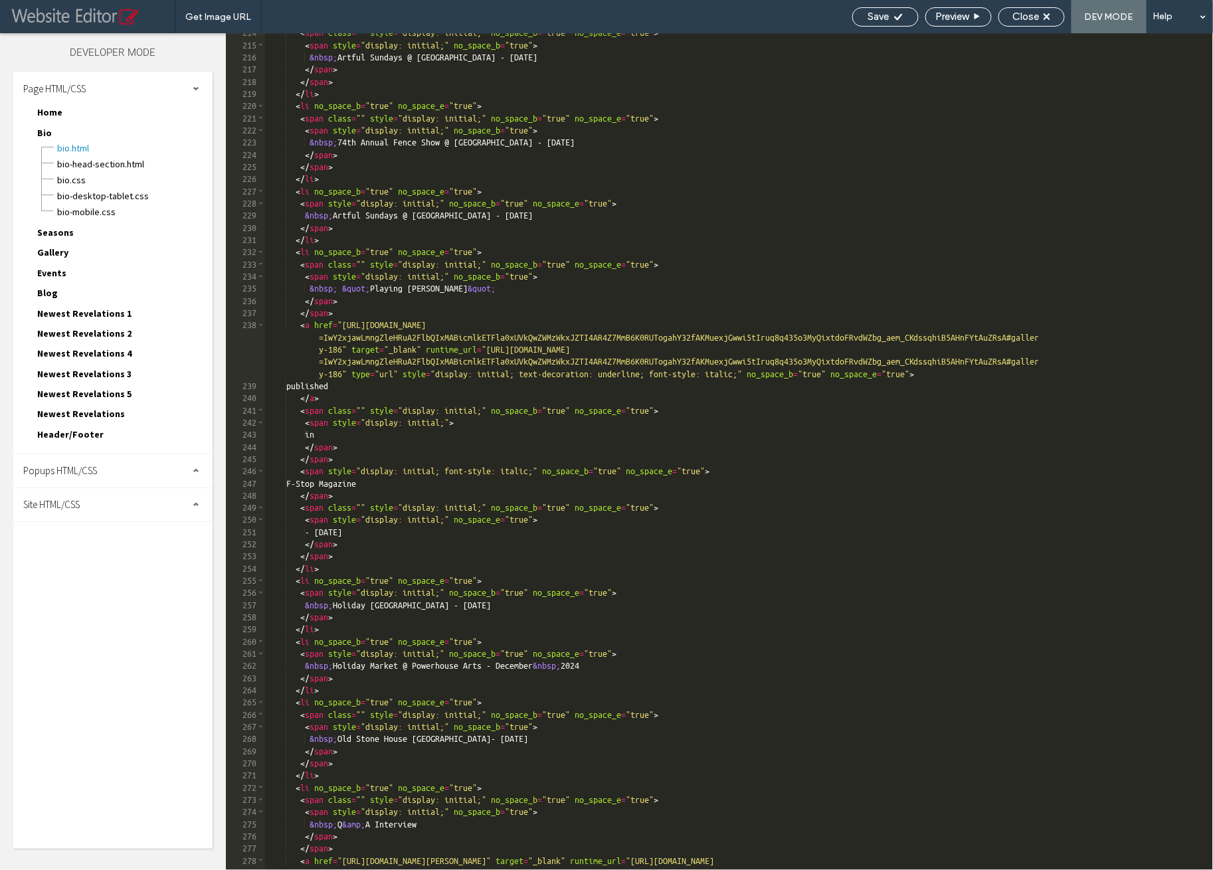
scroll to position [3535, 0]
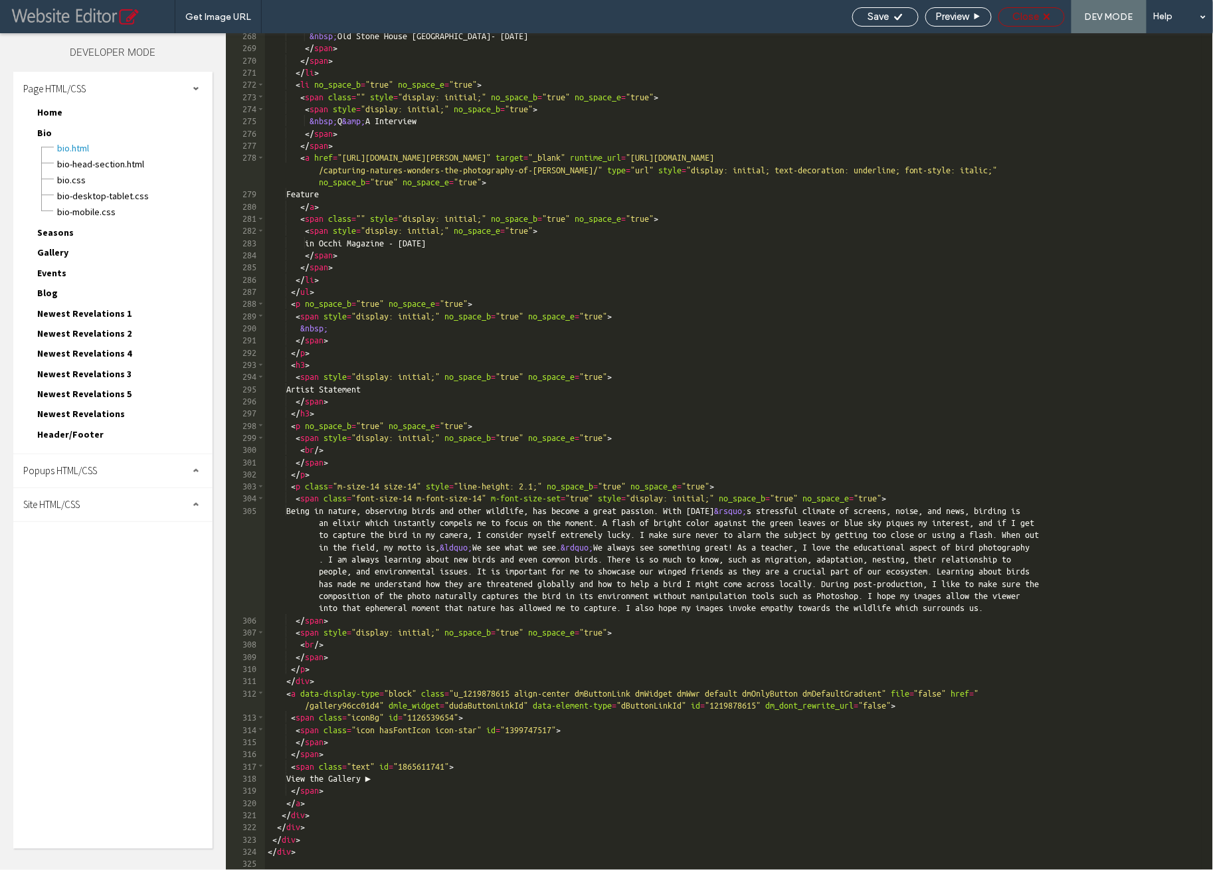
click at [1037, 18] on span "Close" at bounding box center [1026, 17] width 27 height 12
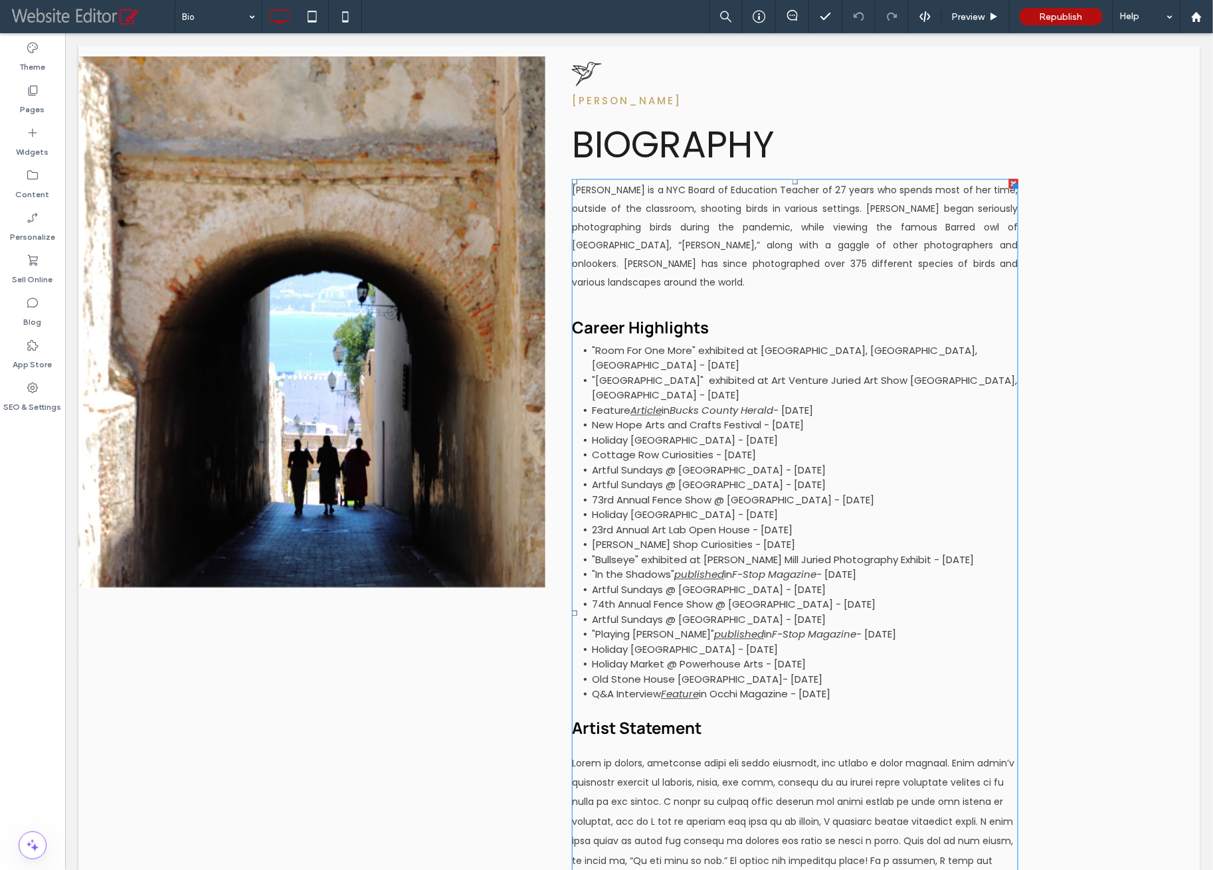
scroll to position [927, 0]
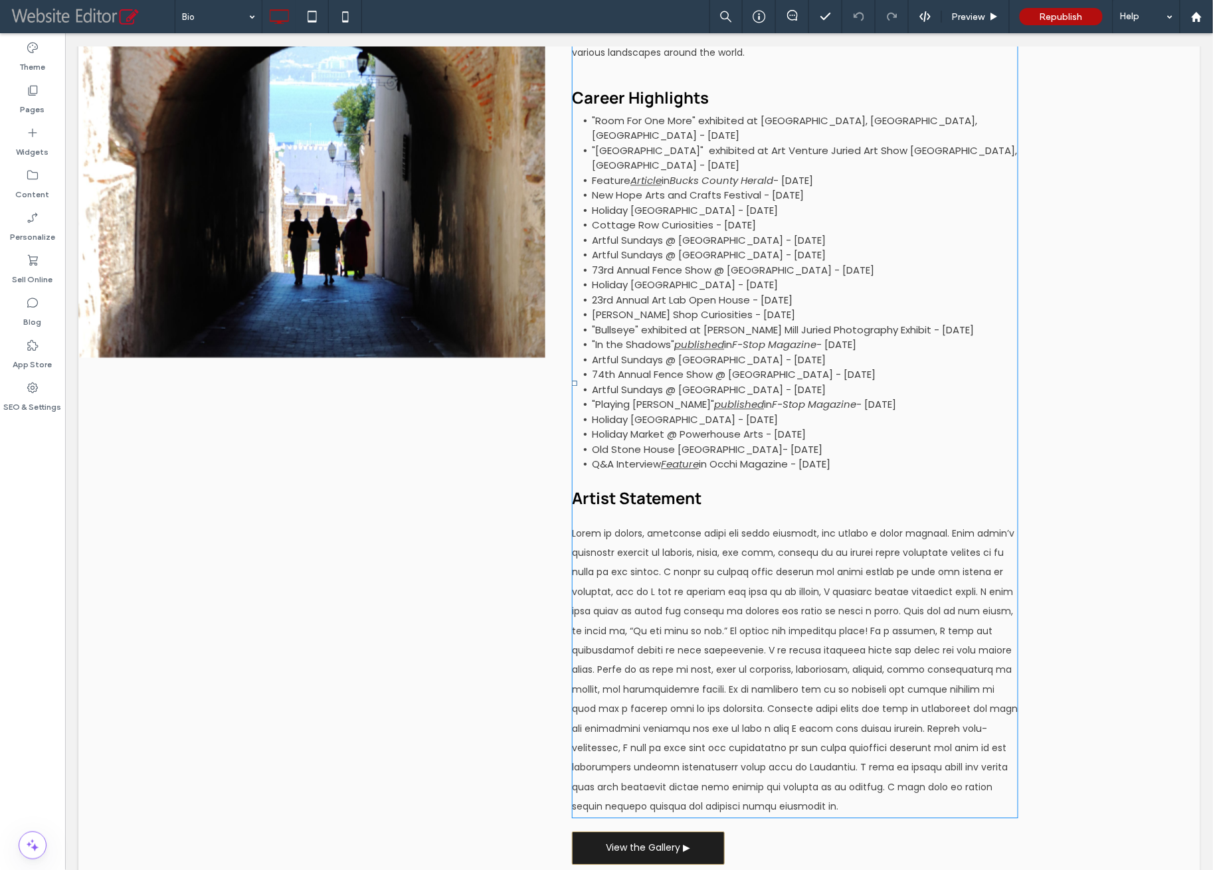
click at [802, 564] on p at bounding box center [794, 670] width 446 height 293
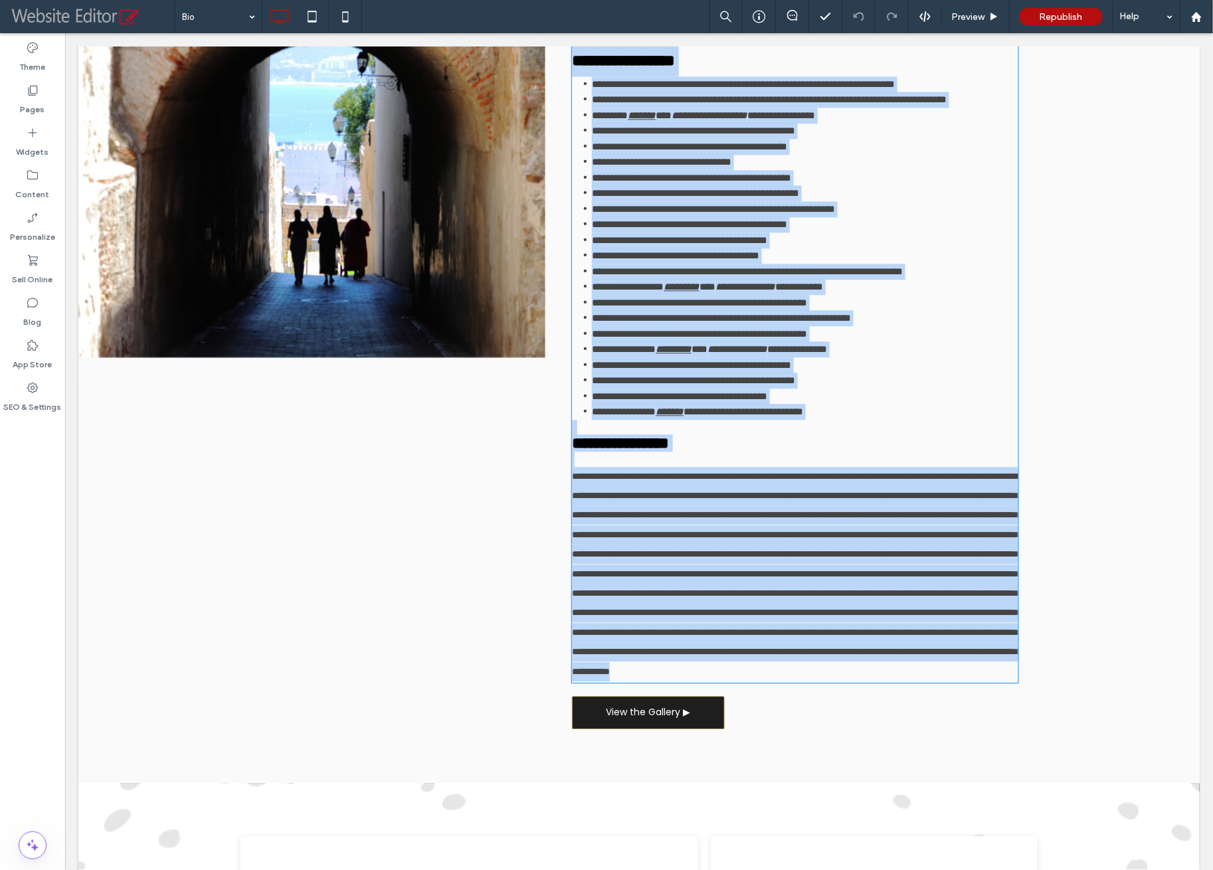
scroll to position [841, 0]
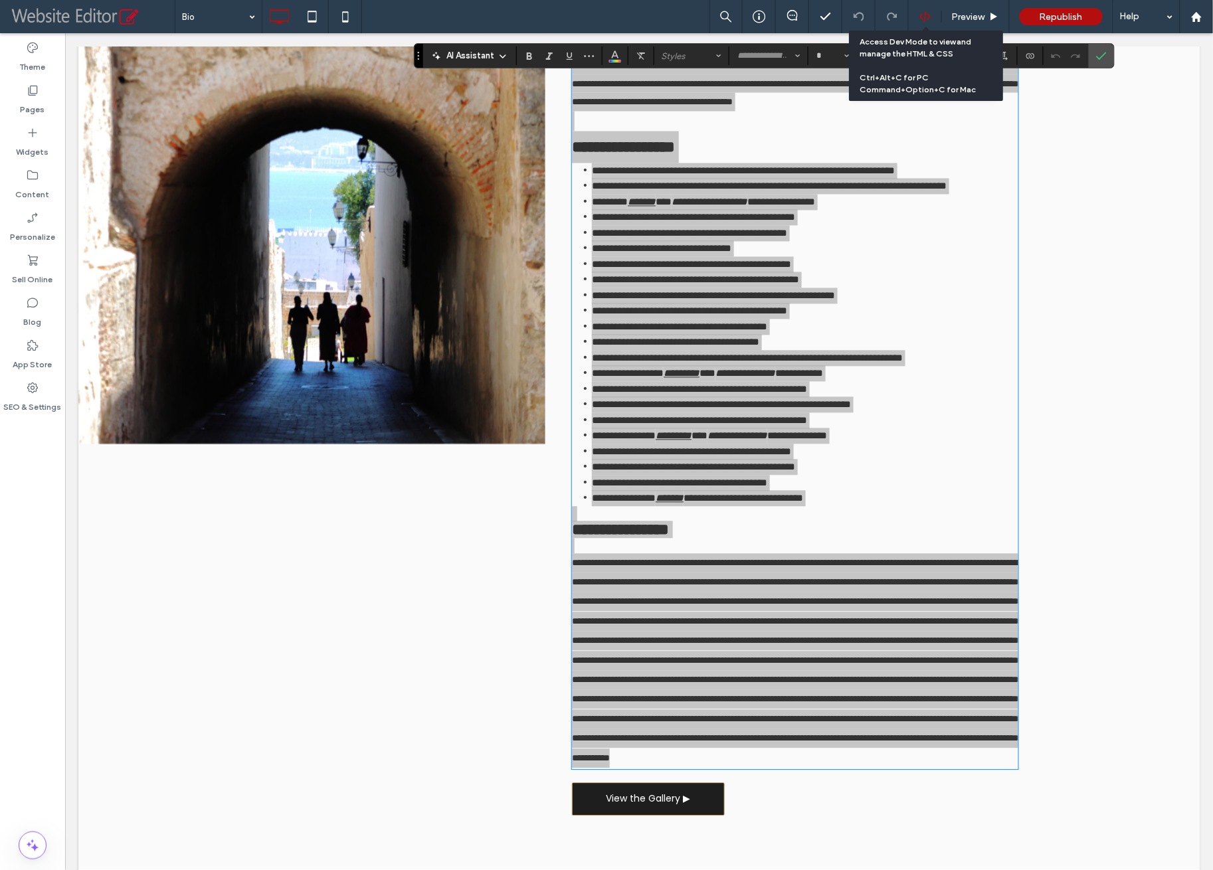
click at [923, 21] on icon at bounding box center [925, 17] width 12 height 12
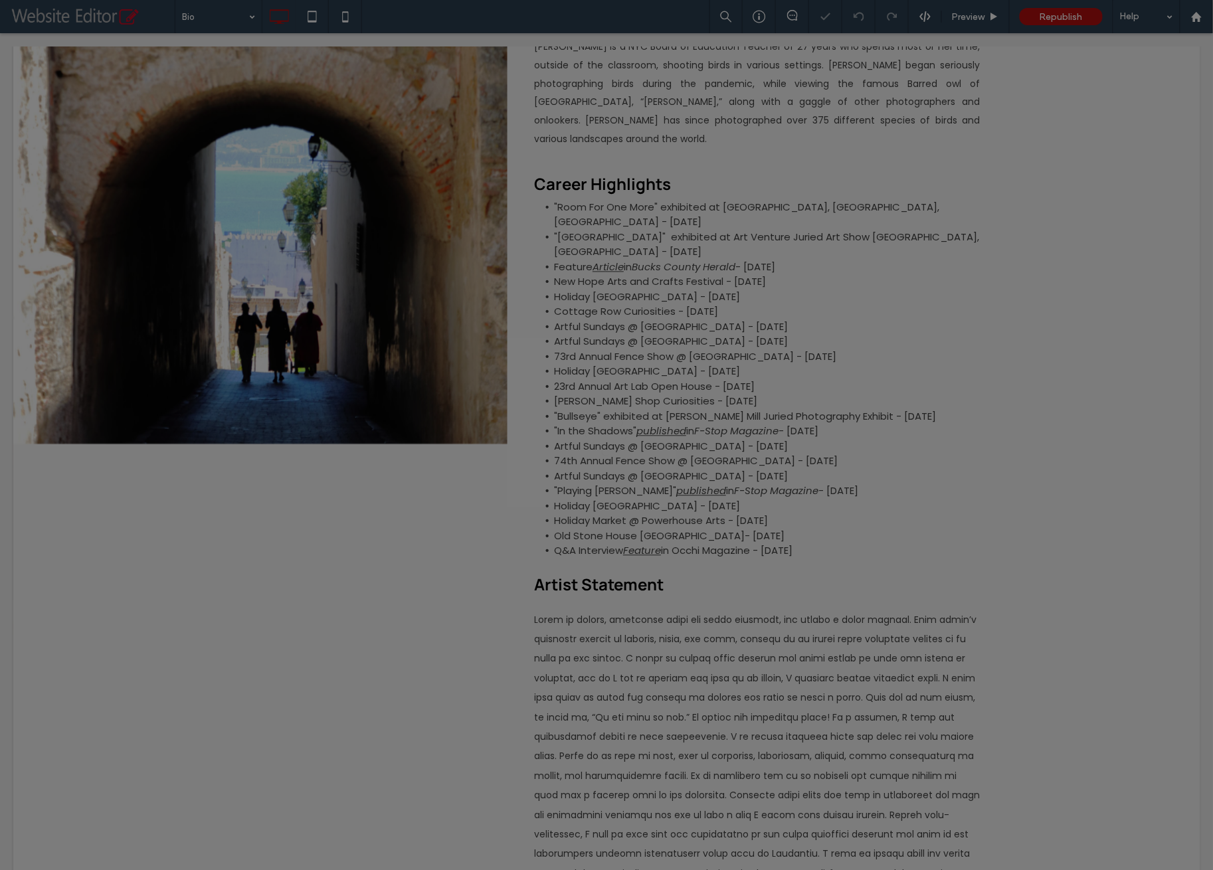
scroll to position [0, 0]
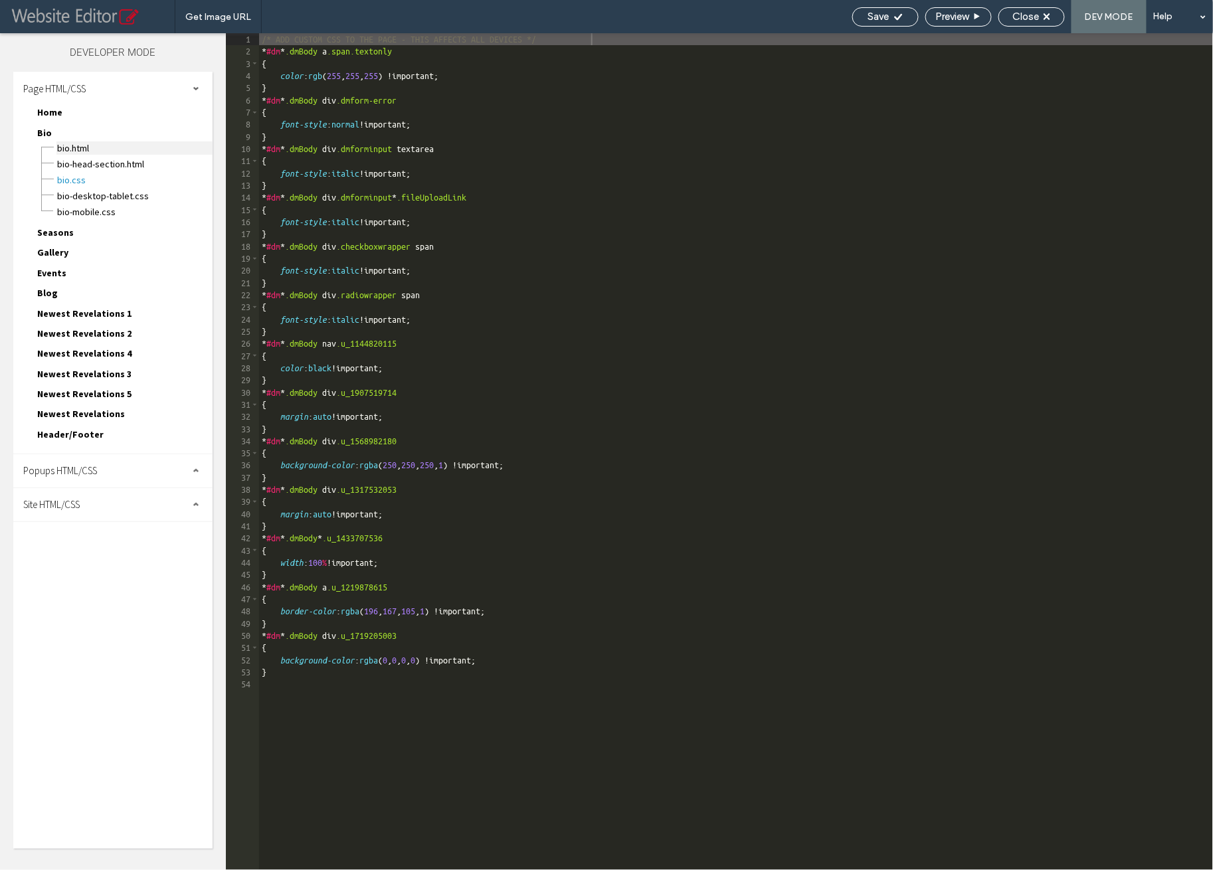
click at [76, 149] on span "Bio.html" at bounding box center [134, 148] width 156 height 13
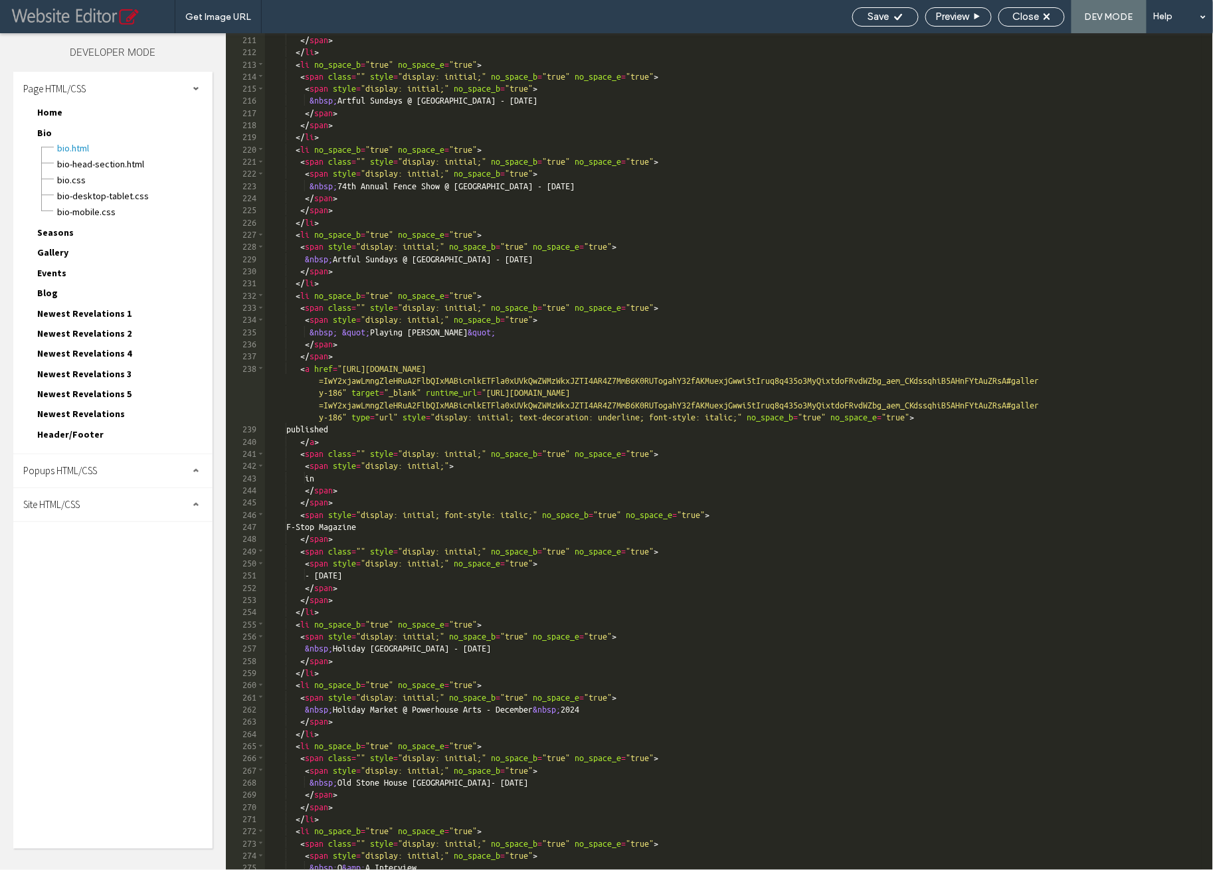
scroll to position [3535, 0]
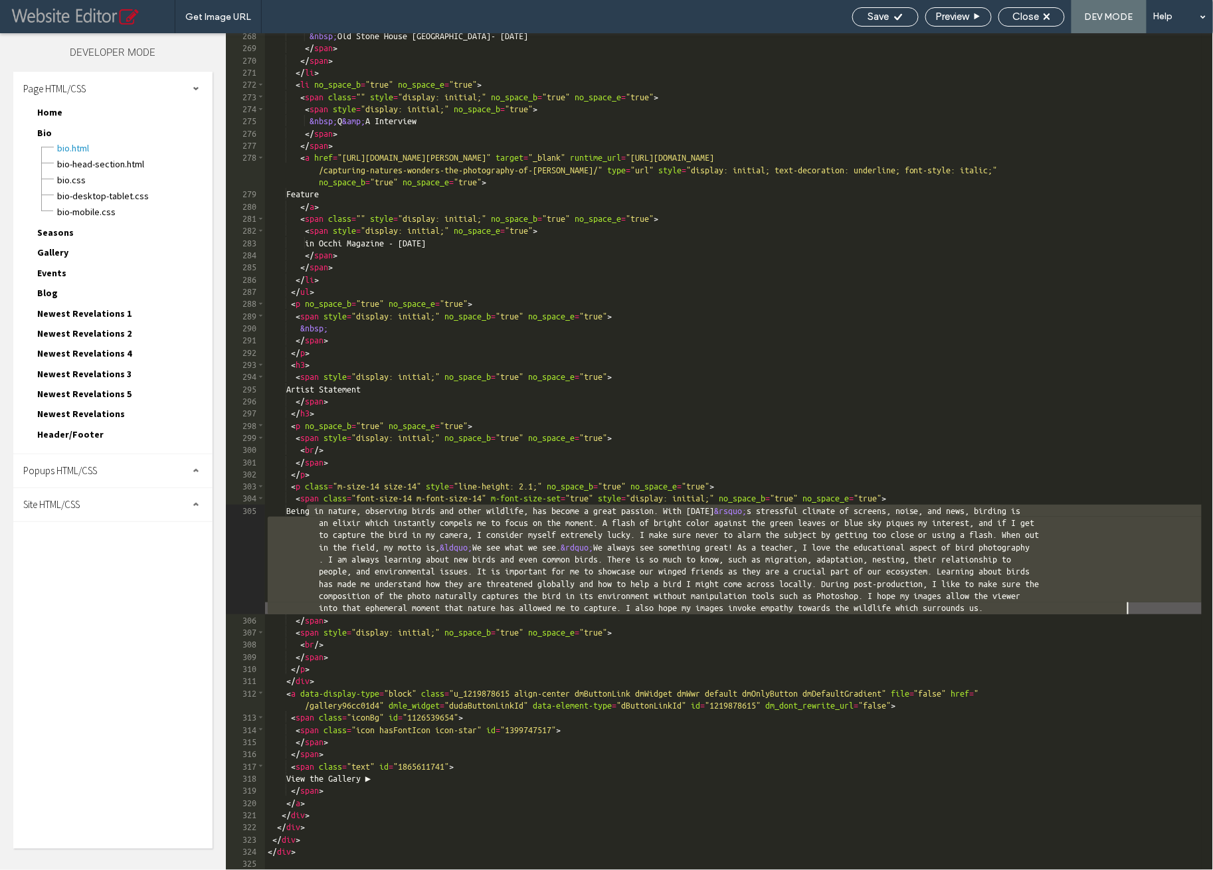
drag, startPoint x: 308, startPoint y: 514, endPoint x: 1136, endPoint y: 609, distance: 833.9
click at [1139, 607] on div "&nbsp; Old Stone House Artisans Bazaar- May 2025 </ span > </ span > </ li > < …" at bounding box center [733, 461] width 937 height 862
